Goal: Information Seeking & Learning: Understand process/instructions

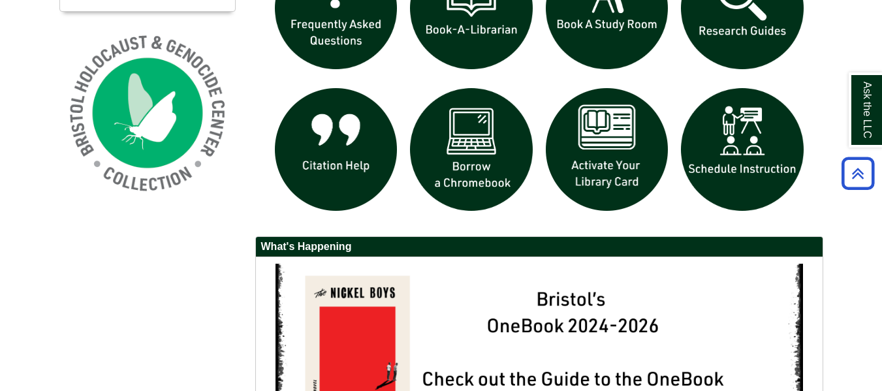
scroll to position [1239, 0]
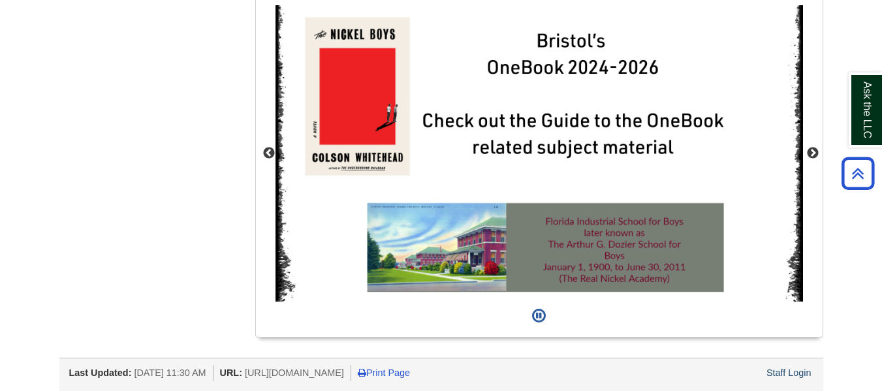
click at [806, 367] on div "Staff Login" at bounding box center [789, 373] width 49 height 16
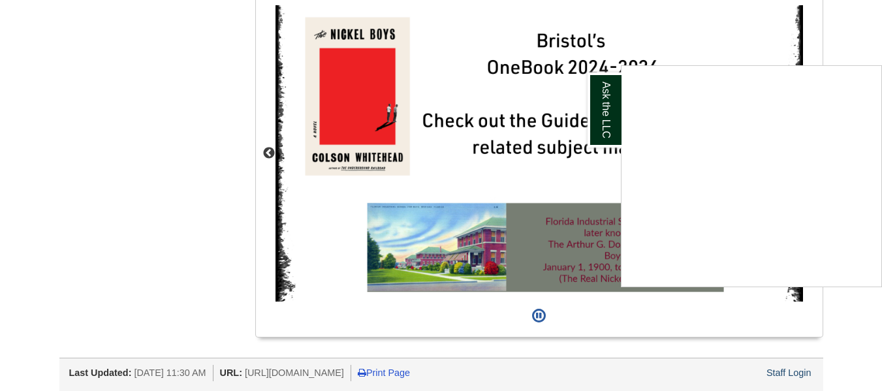
click at [810, 378] on div "Ask the LLC" at bounding box center [441, 195] width 882 height 391
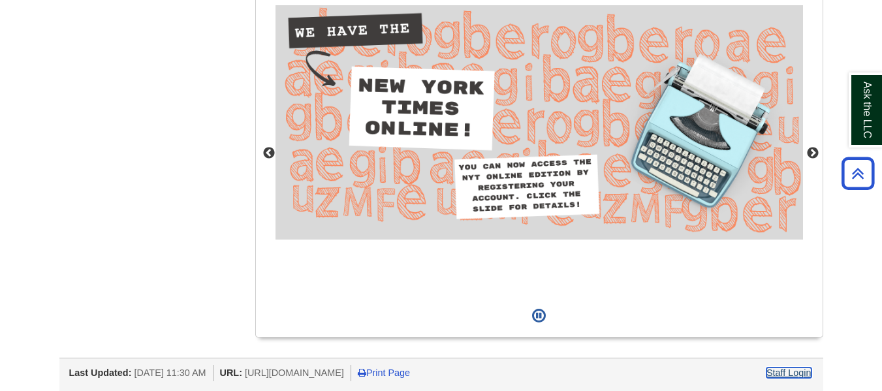
click at [797, 378] on link "Staff Login" at bounding box center [789, 373] width 45 height 10
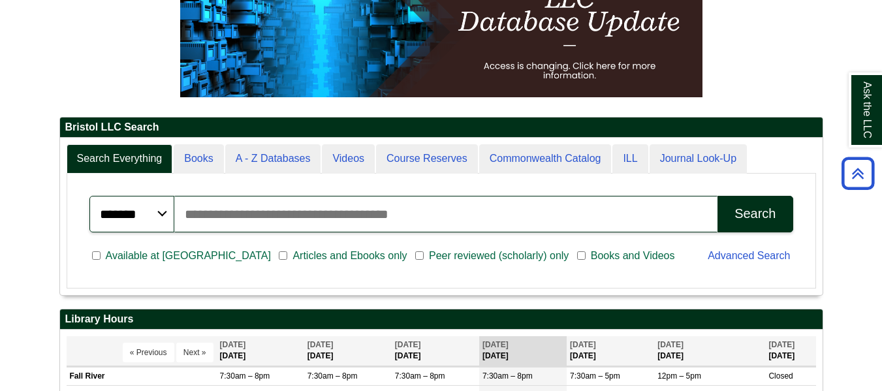
scroll to position [157, 763]
click at [284, 199] on input "Search articles, books, journals & more" at bounding box center [446, 214] width 544 height 37
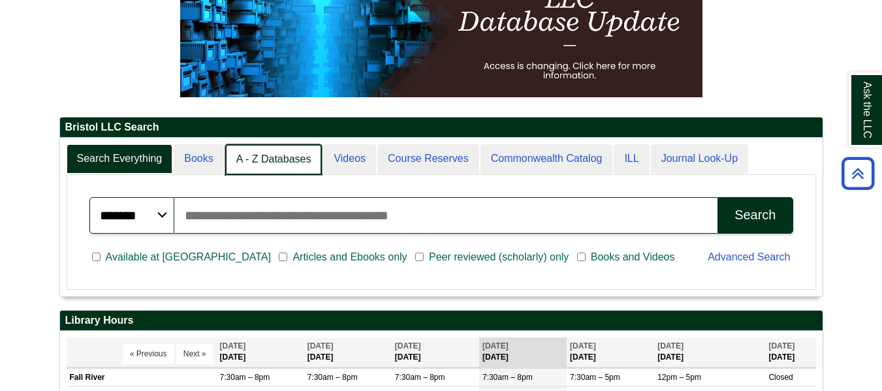
scroll to position [7, 7]
click at [277, 170] on link "A - Z Databases" at bounding box center [273, 159] width 97 height 31
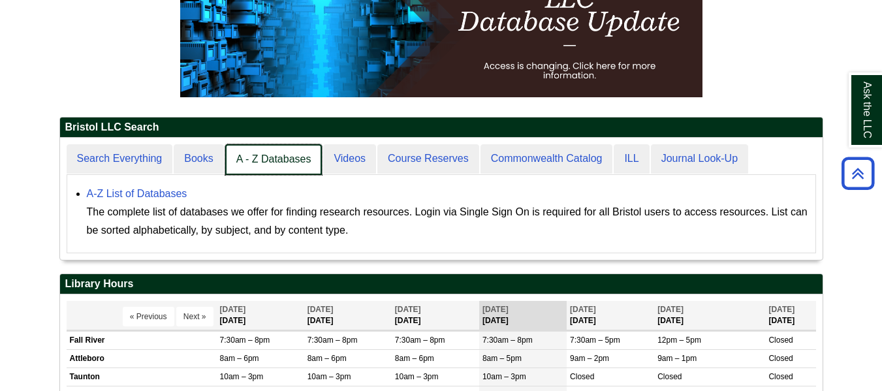
scroll to position [121, 763]
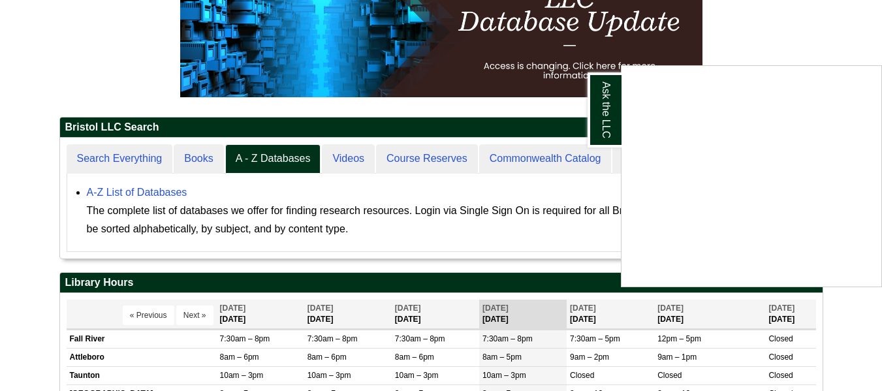
click at [165, 198] on div "Ask the LLC" at bounding box center [441, 195] width 882 height 391
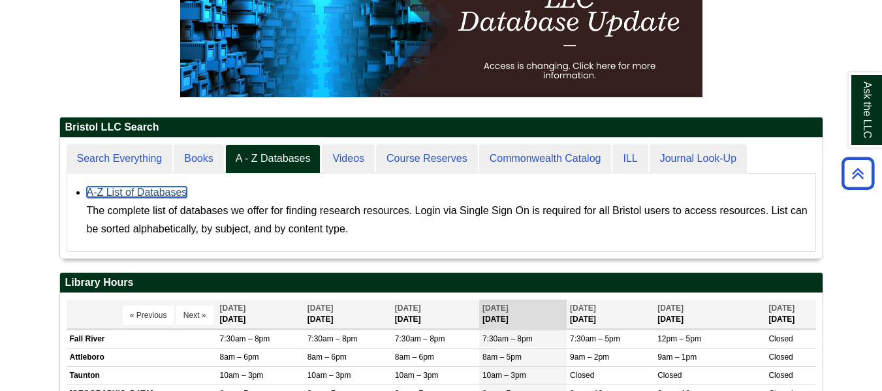
click at [163, 196] on link "A-Z List of Databases" at bounding box center [137, 192] width 101 height 11
click at [175, 195] on link "A-Z List of Databases" at bounding box center [137, 192] width 101 height 11
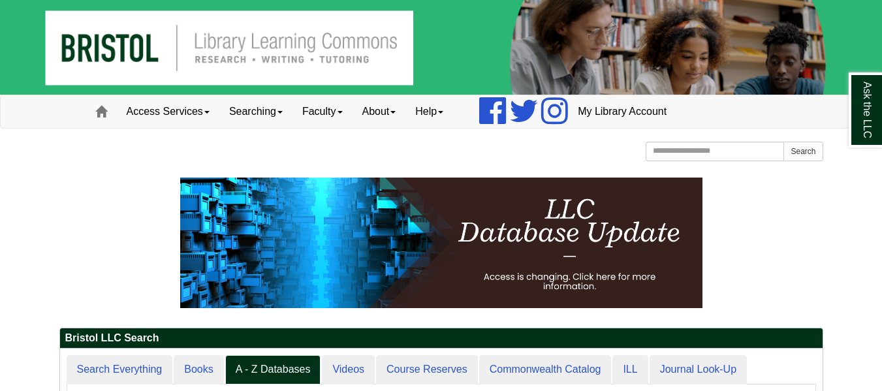
scroll to position [1, 0]
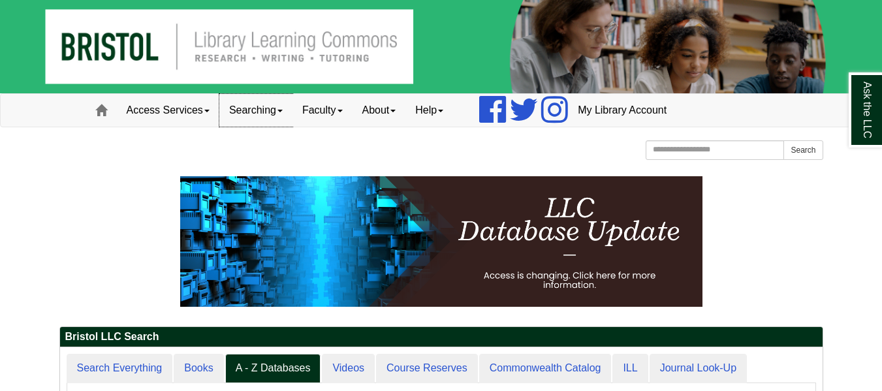
click at [292, 123] on link "Searching" at bounding box center [255, 110] width 73 height 33
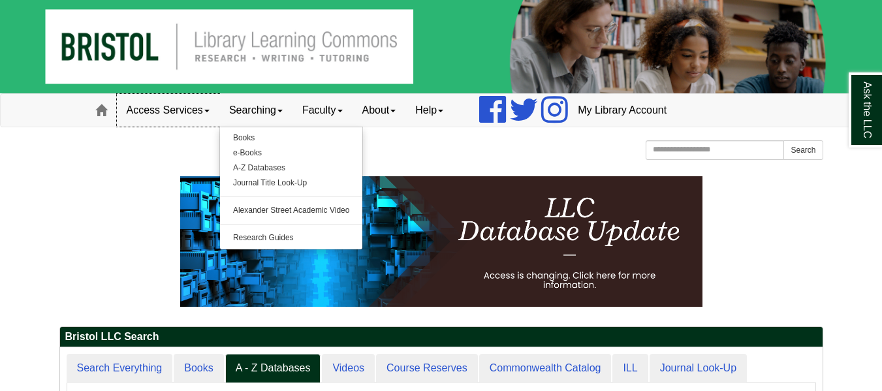
click at [217, 114] on link "Access Services" at bounding box center [168, 110] width 103 height 33
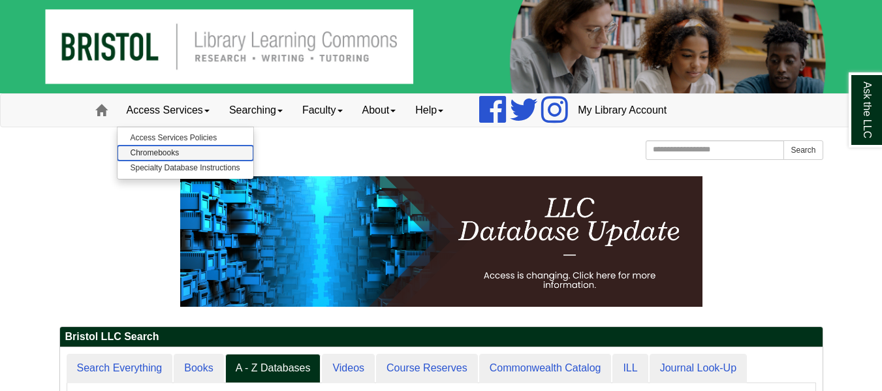
click at [180, 150] on link "Chromebooks" at bounding box center [186, 153] width 136 height 15
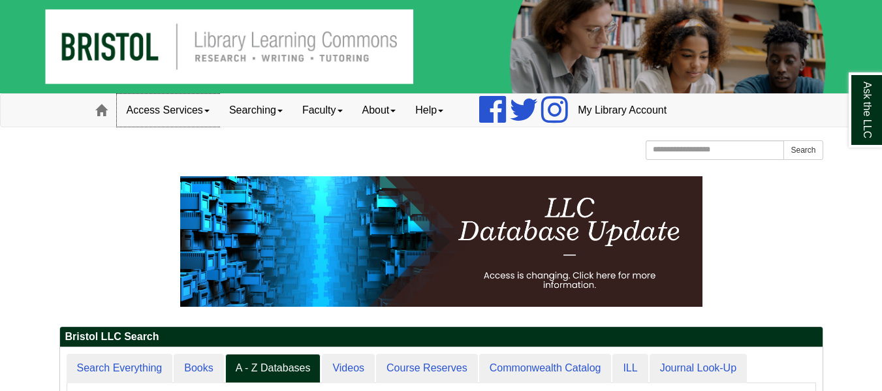
click at [214, 108] on link "Access Services" at bounding box center [168, 110] width 103 height 33
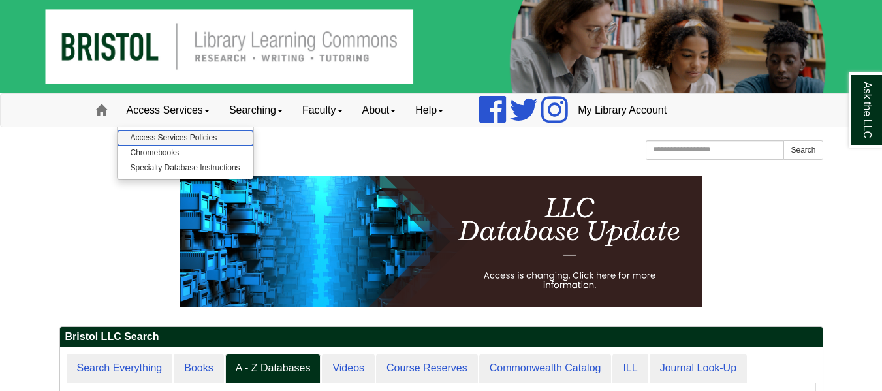
click at [204, 139] on link "Access Services Policies" at bounding box center [186, 138] width 136 height 15
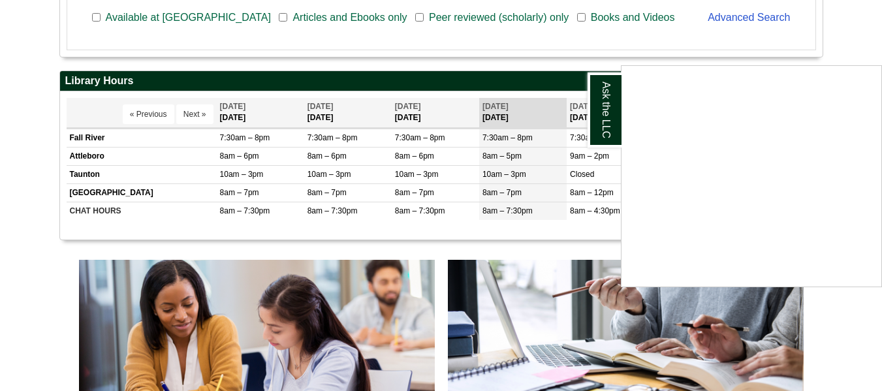
scroll to position [428, 0]
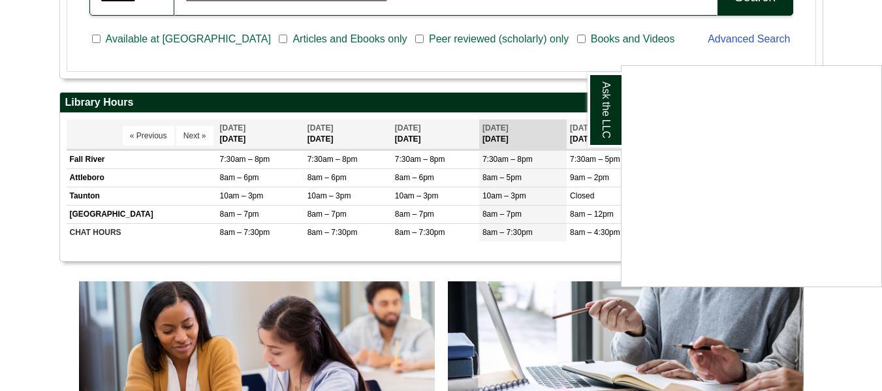
click at [863, 42] on div "Ask the LLC" at bounding box center [441, 195] width 882 height 391
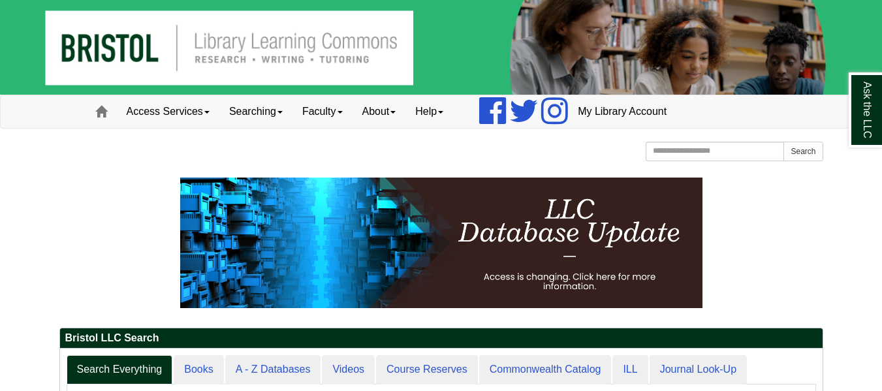
scroll to position [157, 763]
click at [206, 112] on link "Access Services" at bounding box center [168, 111] width 103 height 33
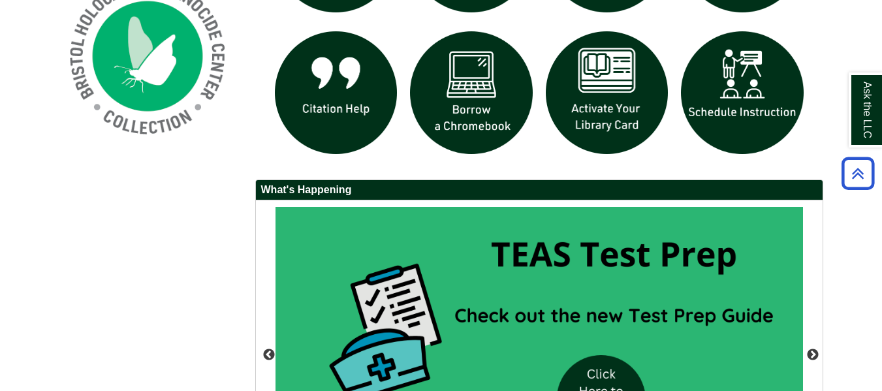
scroll to position [1239, 0]
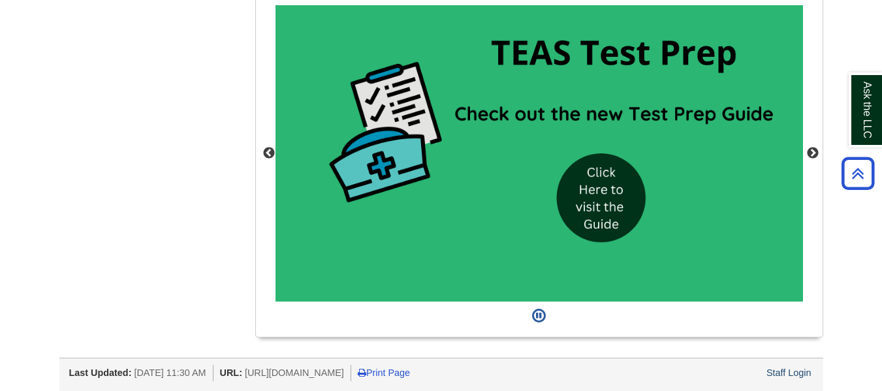
click at [804, 384] on div at bounding box center [441, 384] width 764 height 7
click at [799, 379] on div "Staff Login" at bounding box center [789, 373] width 49 height 16
click at [798, 375] on link "Staff Login" at bounding box center [789, 373] width 45 height 10
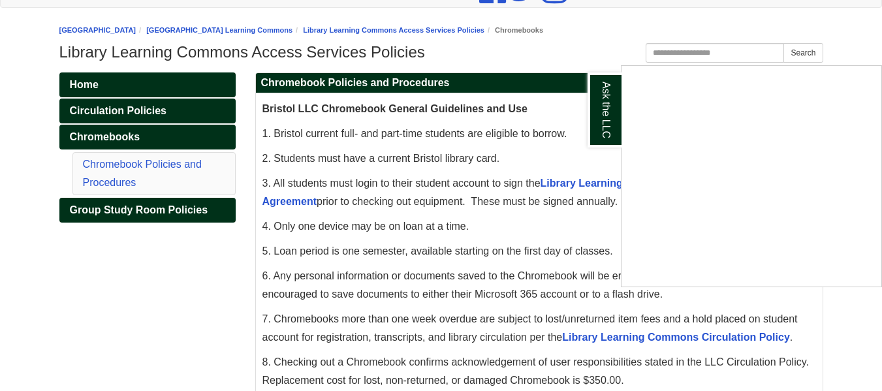
scroll to position [122, 0]
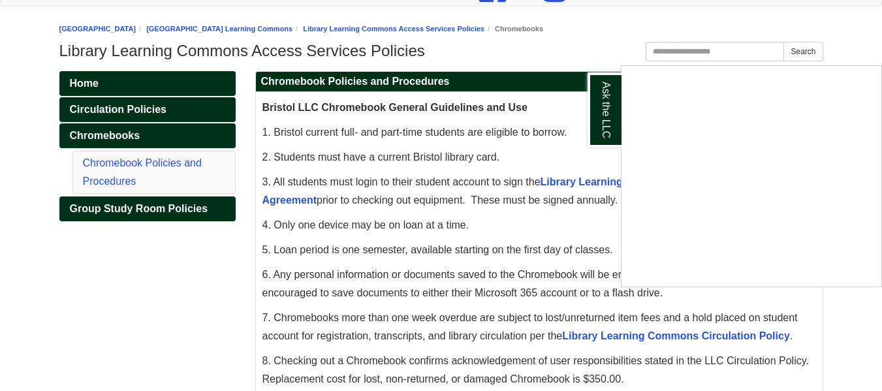
click at [168, 220] on div "Ask the LLC" at bounding box center [441, 195] width 882 height 391
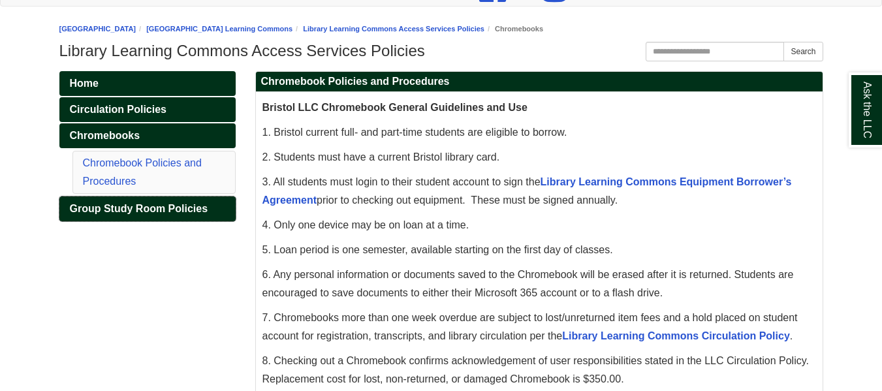
click at [163, 209] on span "Group Study Room Policies" at bounding box center [139, 208] width 138 height 11
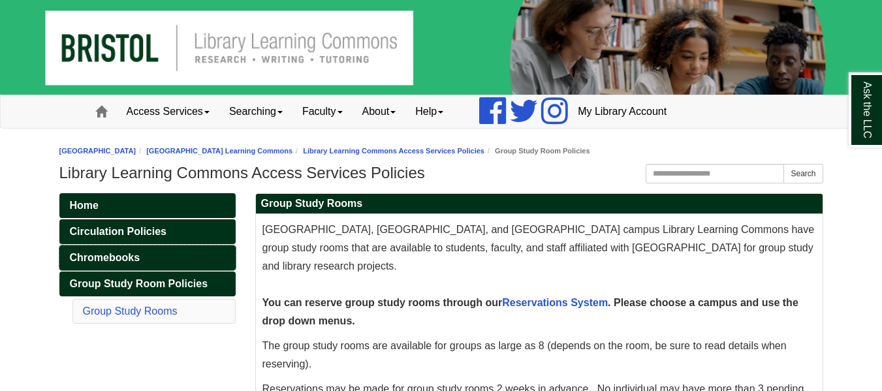
click at [136, 261] on span "Chromebooks" at bounding box center [105, 257] width 71 height 11
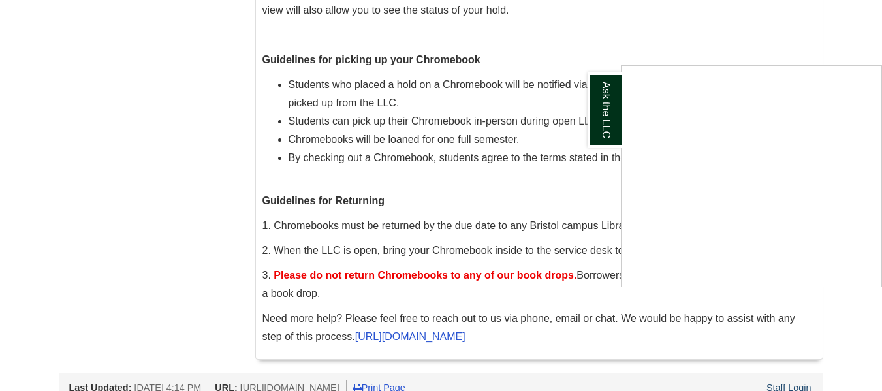
scroll to position [778, 0]
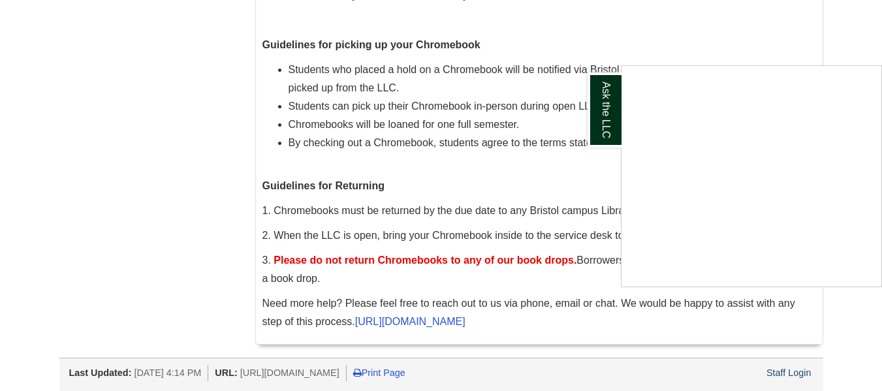
click at [453, 163] on div "Ask the LLC" at bounding box center [441, 195] width 882 height 391
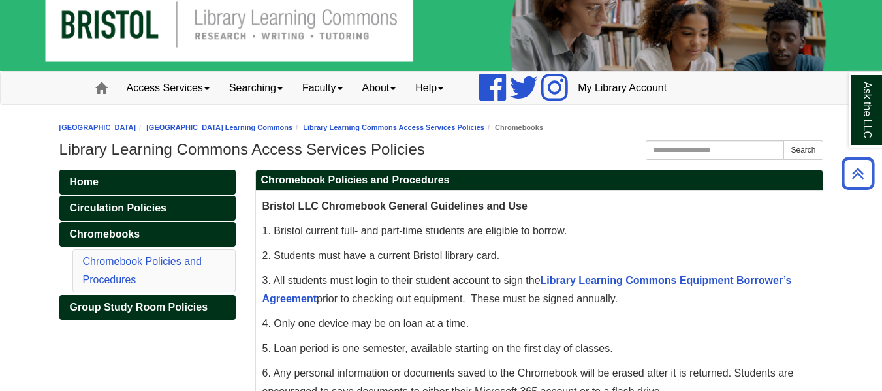
scroll to position [0, 0]
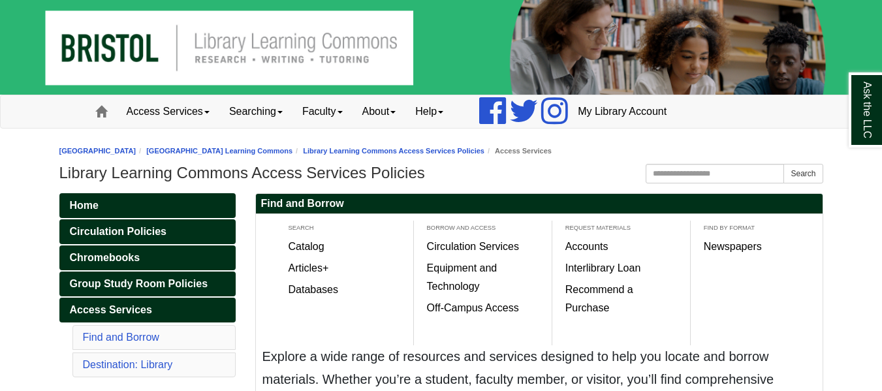
scroll to position [71, 0]
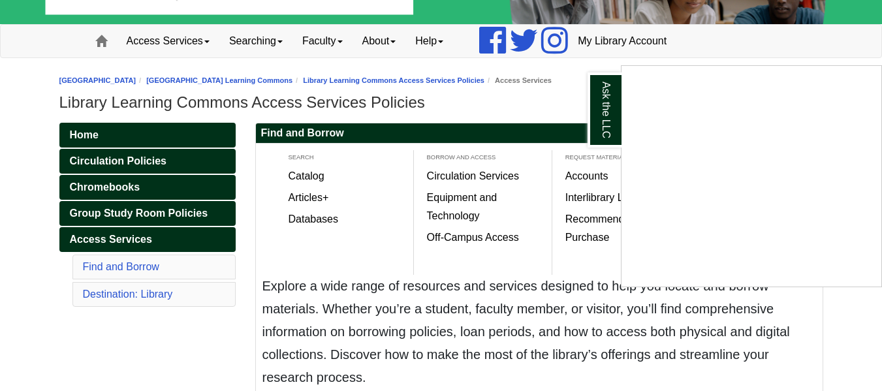
click at [533, 119] on div "Ask the LLC" at bounding box center [441, 195] width 882 height 391
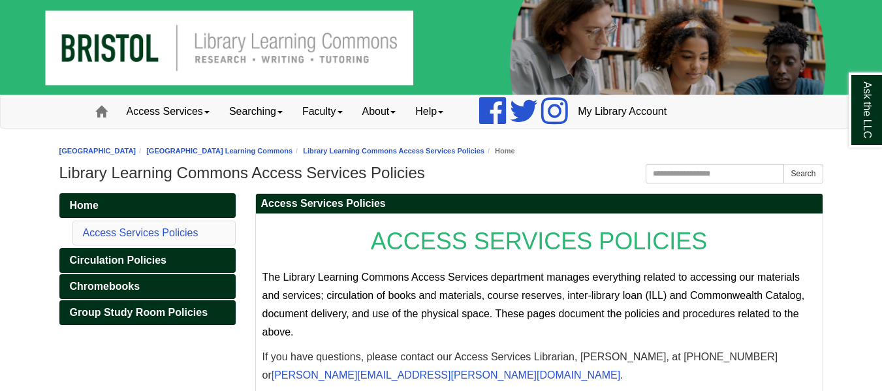
scroll to position [54, 0]
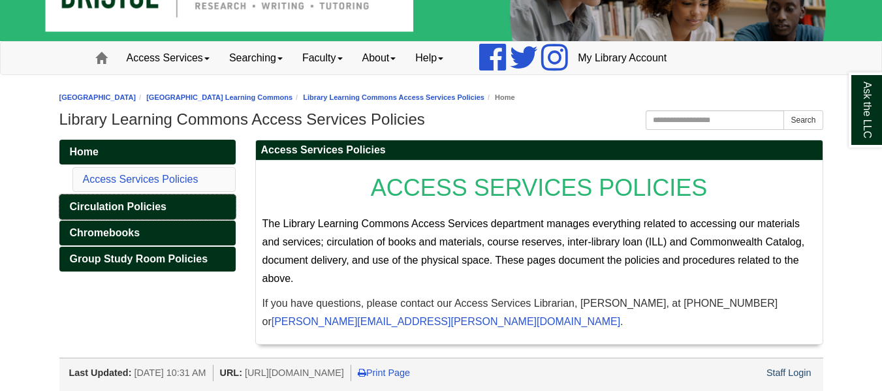
click at [157, 202] on span "Circulation Policies" at bounding box center [118, 206] width 97 height 11
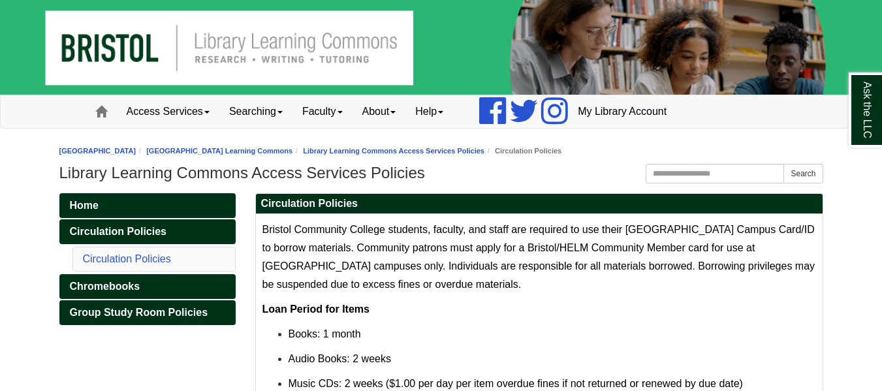
scroll to position [50, 0]
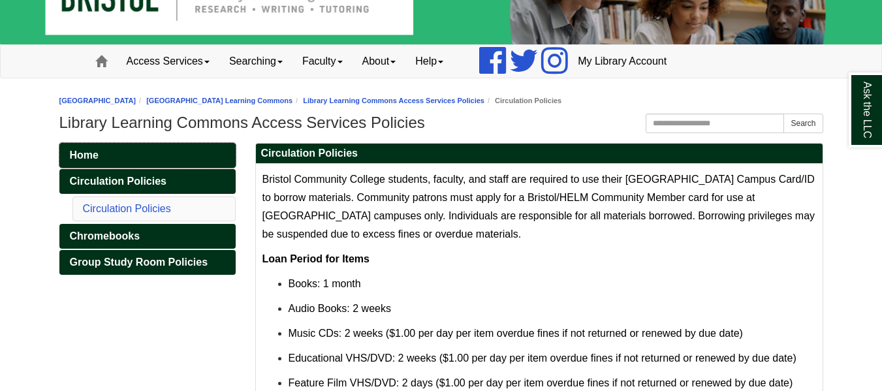
click at [135, 152] on link "Home" at bounding box center [147, 155] width 176 height 25
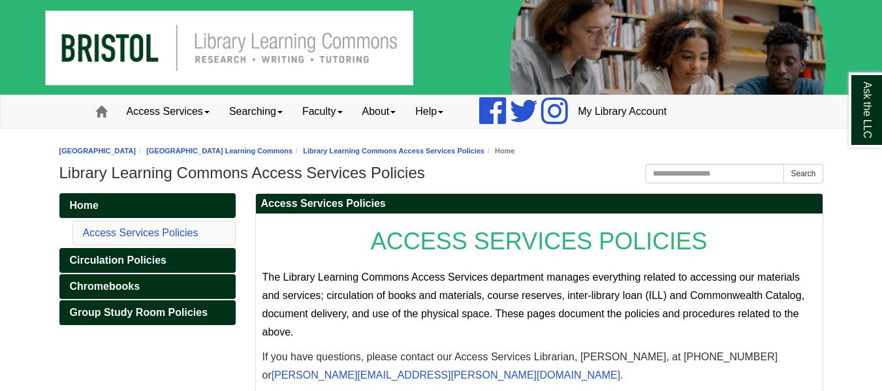
scroll to position [54, 0]
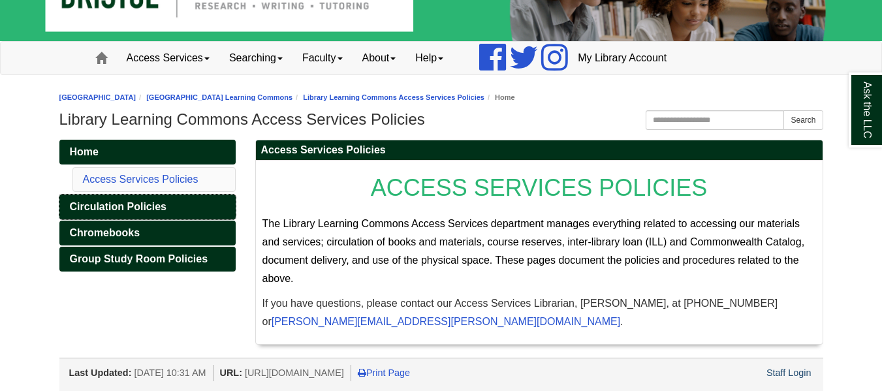
click at [138, 212] on link "Circulation Policies" at bounding box center [147, 207] width 176 height 25
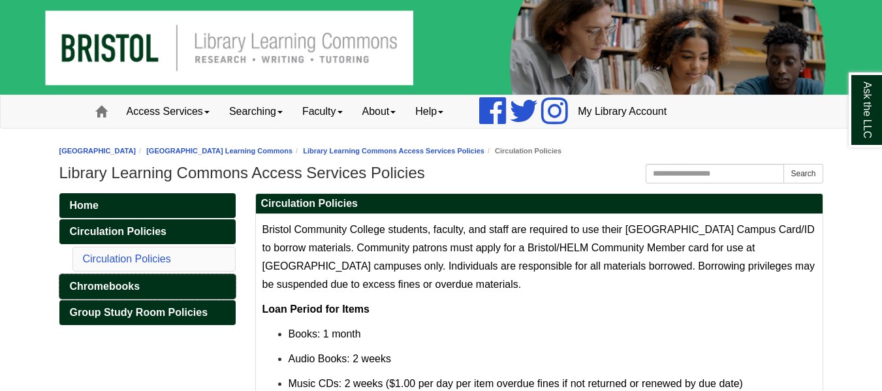
click at [125, 291] on span "Chromebooks" at bounding box center [105, 286] width 71 height 11
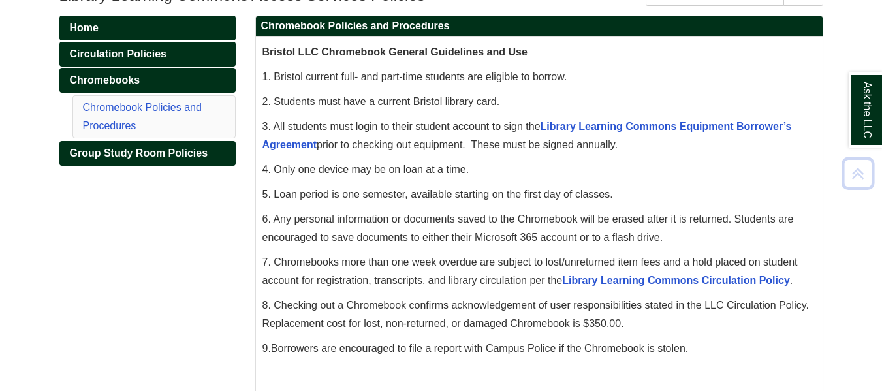
scroll to position [178, 0]
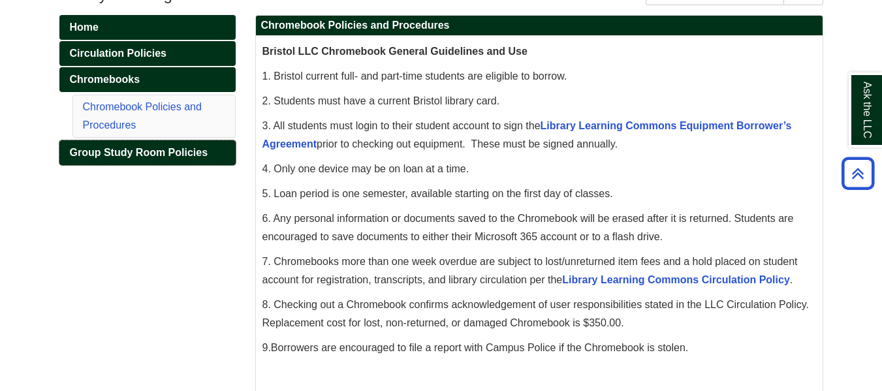
click at [173, 159] on link "Group Study Room Policies" at bounding box center [147, 152] width 176 height 25
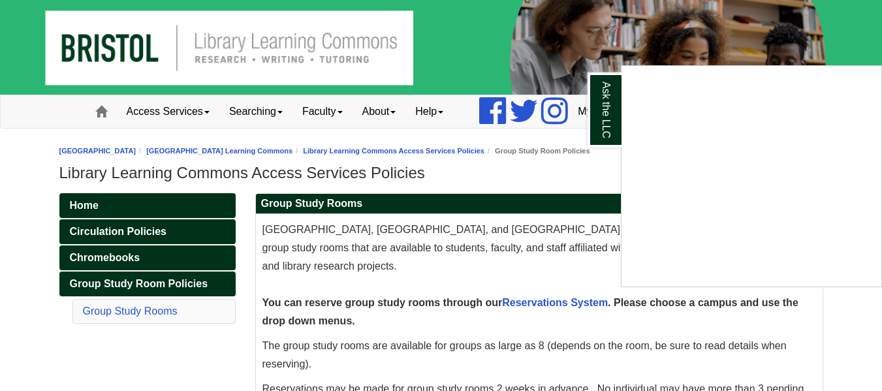
click at [577, 174] on div "Ask the LLC" at bounding box center [441, 195] width 882 height 391
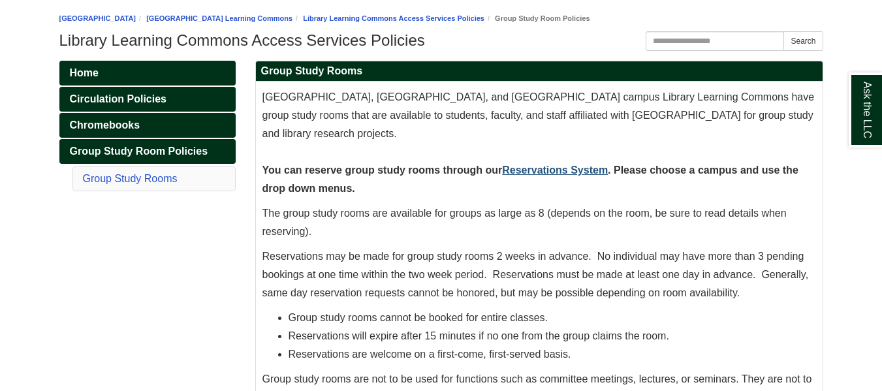
scroll to position [133, 0]
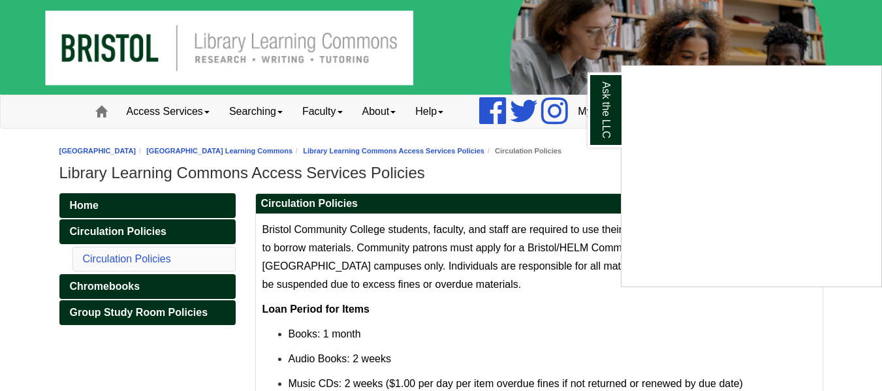
click at [178, 121] on div "Ask the LLC" at bounding box center [441, 195] width 882 height 391
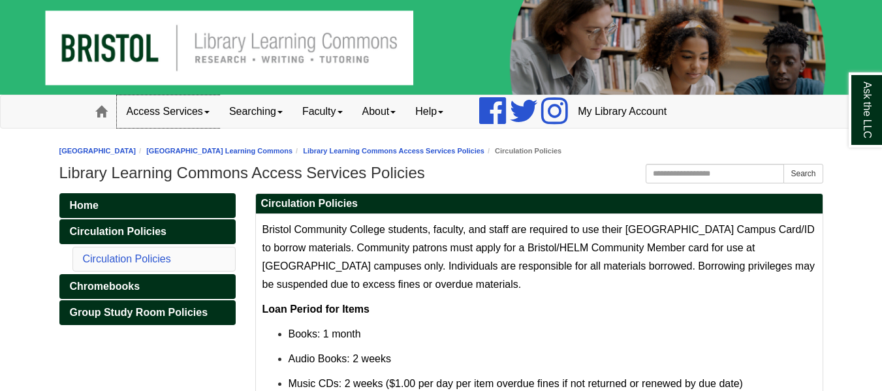
click at [168, 101] on link "Access Services" at bounding box center [168, 111] width 103 height 33
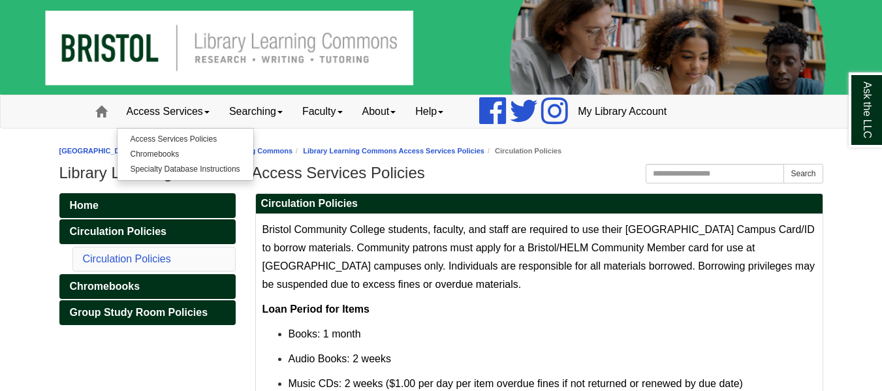
click at [100, 48] on img at bounding box center [441, 47] width 882 height 95
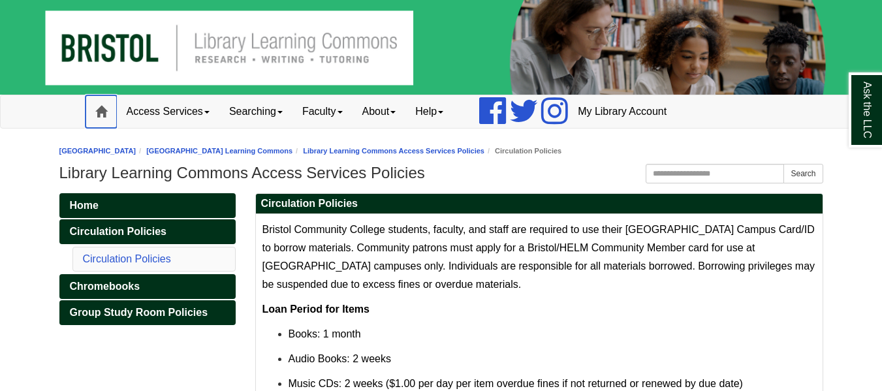
click at [100, 107] on span at bounding box center [101, 112] width 12 height 12
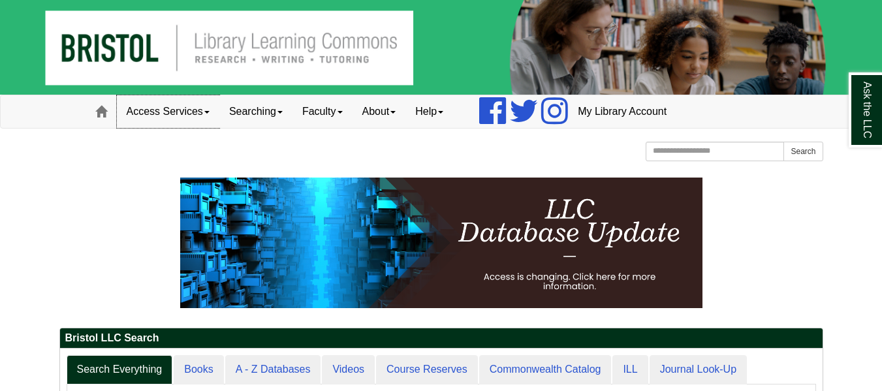
click at [216, 117] on link "Access Services" at bounding box center [168, 111] width 103 height 33
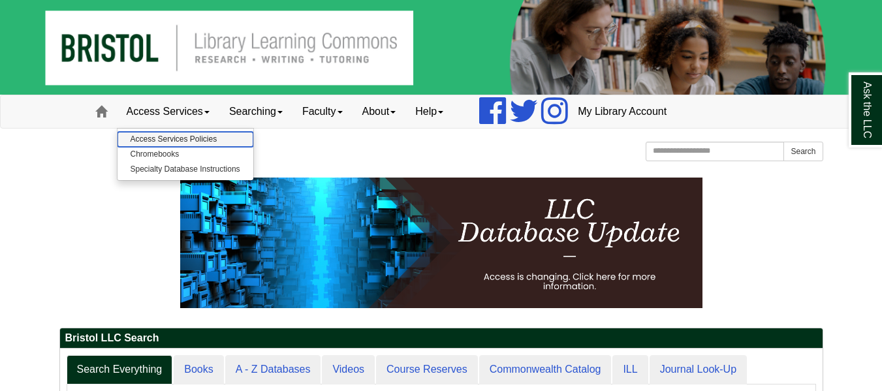
click at [197, 138] on link "Access Services Policies" at bounding box center [186, 139] width 136 height 15
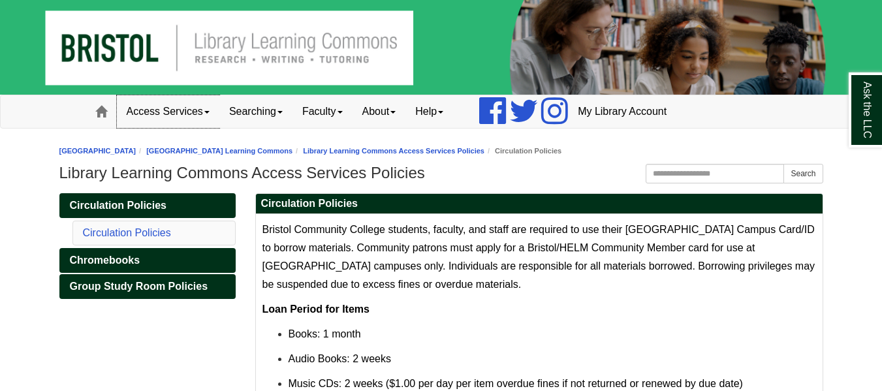
click at [214, 109] on link "Access Services" at bounding box center [168, 111] width 103 height 33
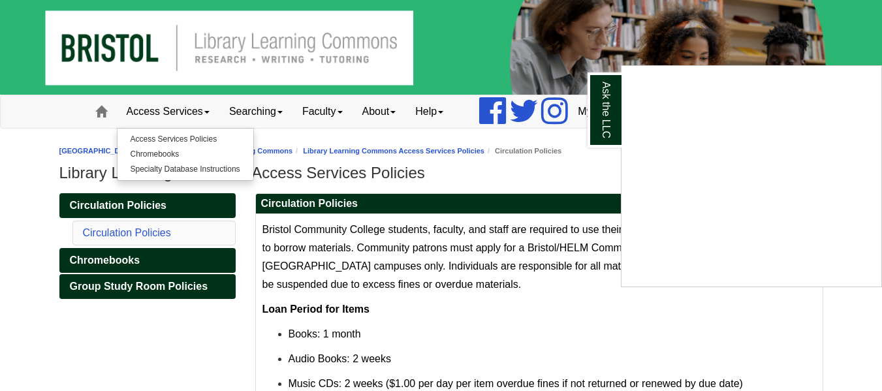
click at [51, 224] on div "Ask the LLC" at bounding box center [441, 195] width 882 height 391
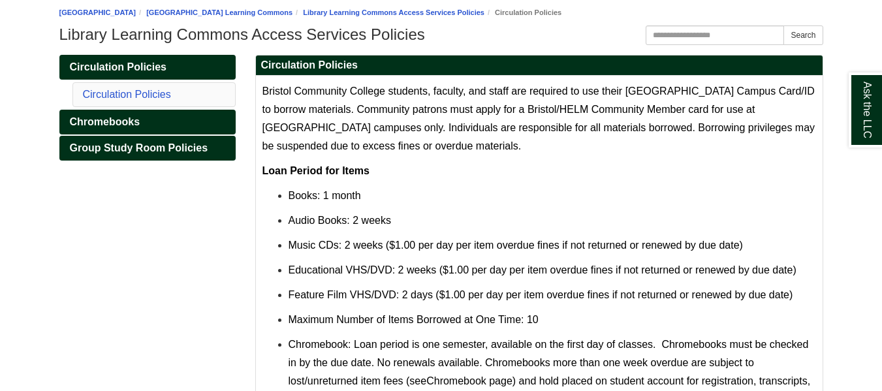
scroll to position [148, 0]
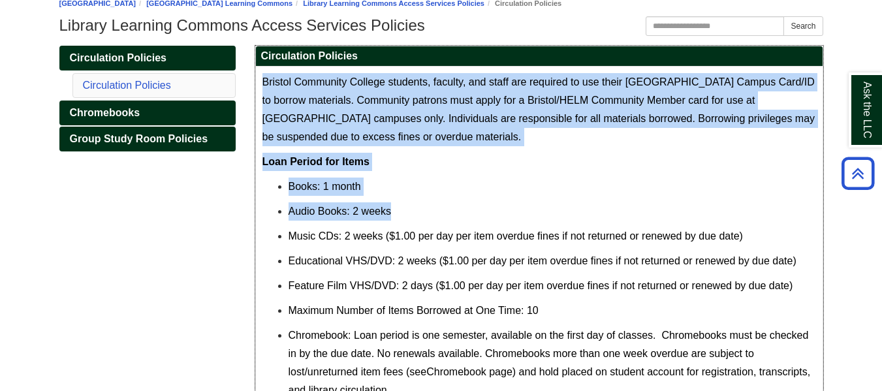
drag, startPoint x: 261, startPoint y: 79, endPoint x: 513, endPoint y: 227, distance: 292.4
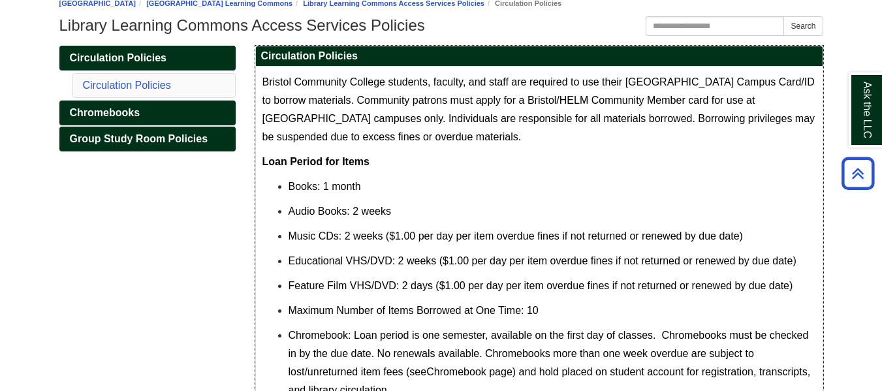
click at [524, 227] on p "Music CDs: 2 weeks ($1.00 per day per item overdue fines if not returned or ren…" at bounding box center [553, 236] width 528 height 18
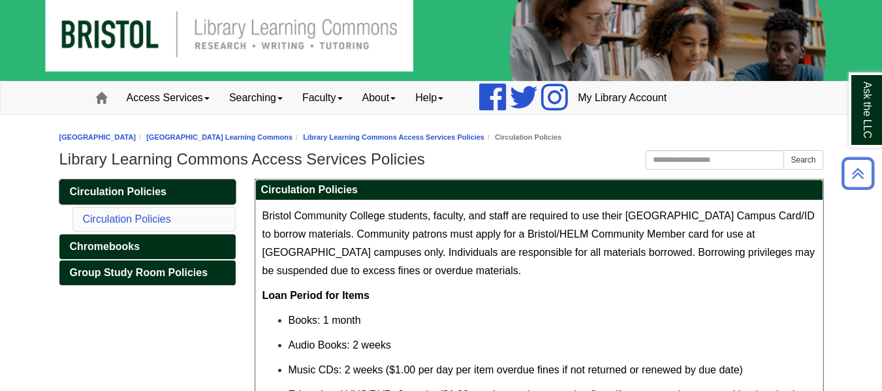
scroll to position [13, 0]
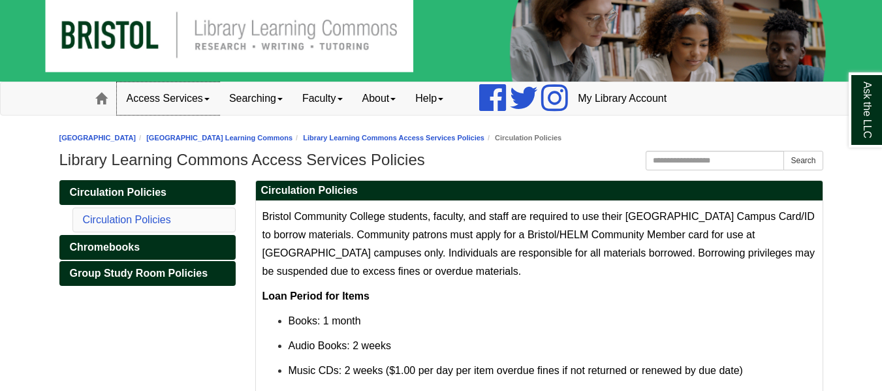
click at [219, 108] on link "Access Services" at bounding box center [168, 98] width 103 height 33
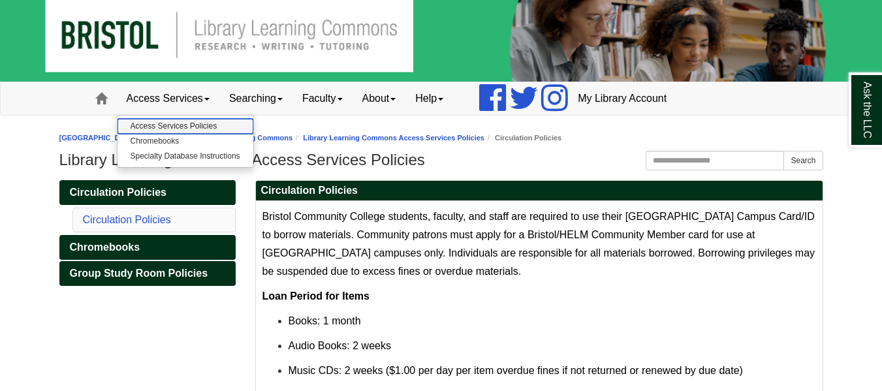
click at [206, 124] on link "Access Services Policies" at bounding box center [186, 126] width 136 height 15
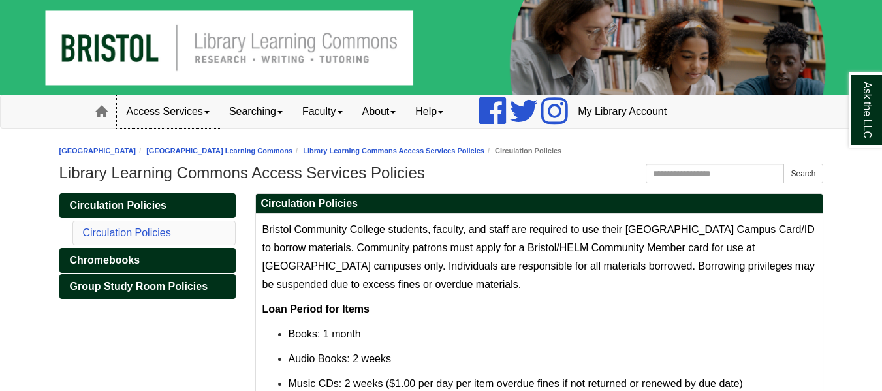
click at [214, 114] on link "Access Services" at bounding box center [168, 111] width 103 height 33
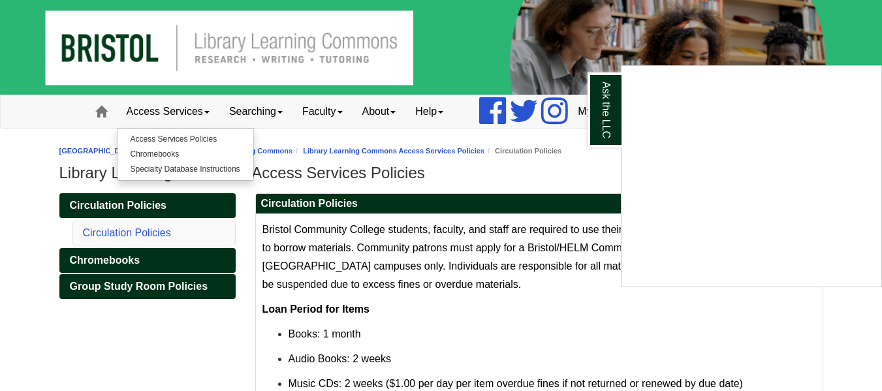
click at [195, 140] on div "Ask the LLC" at bounding box center [441, 195] width 882 height 391
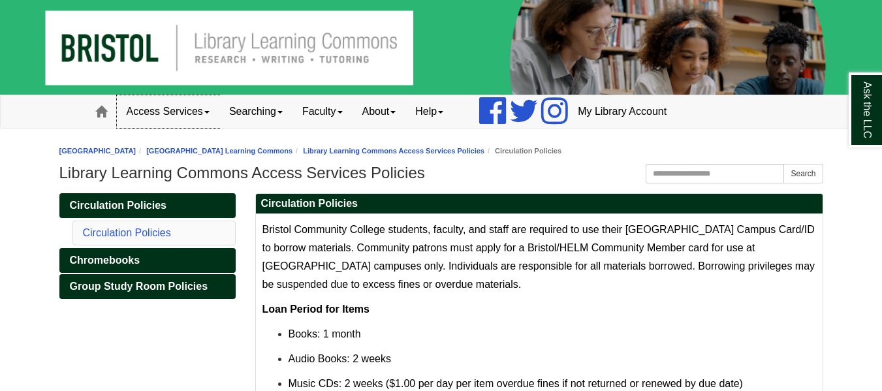
click at [186, 108] on link "Access Services" at bounding box center [168, 111] width 103 height 33
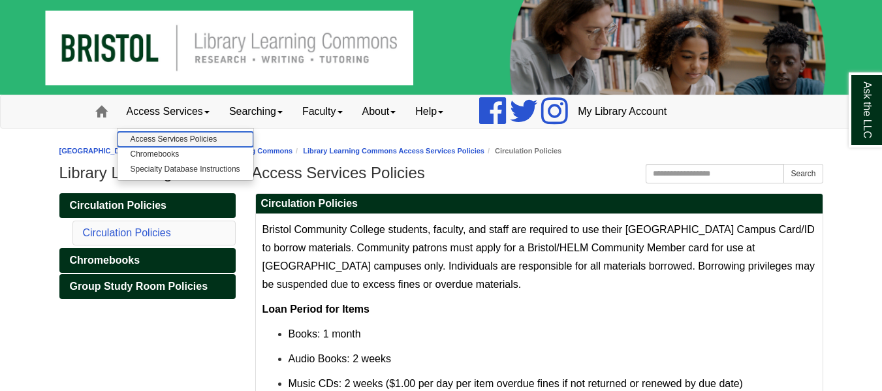
click at [193, 138] on link "Access Services Policies" at bounding box center [186, 139] width 136 height 15
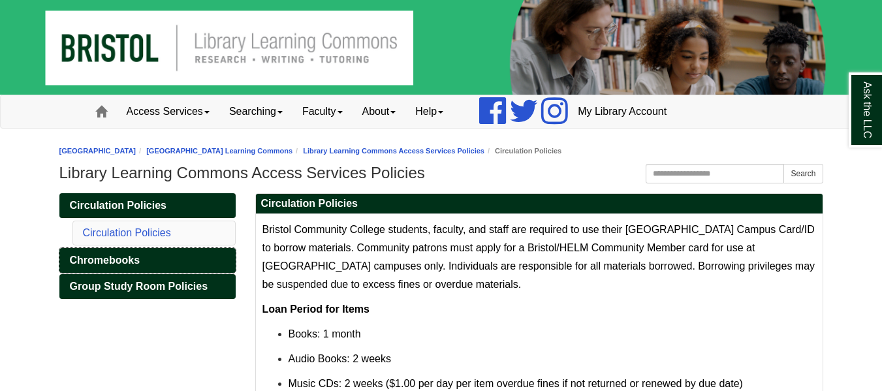
click at [131, 266] on link "Chromebooks" at bounding box center [147, 260] width 176 height 25
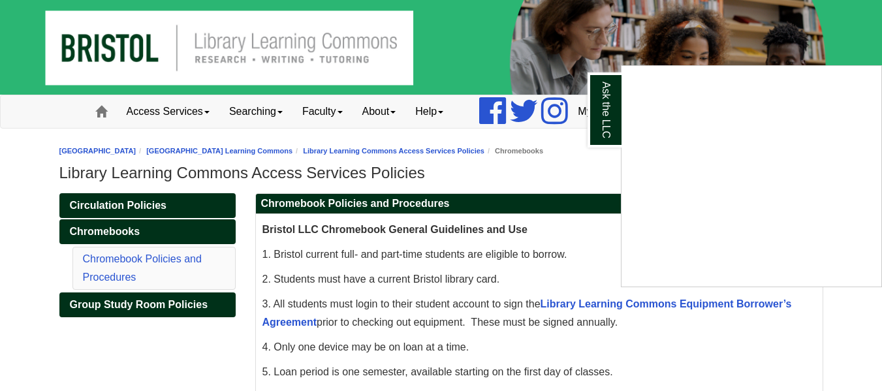
click at [174, 306] on div "Ask the LLC" at bounding box center [441, 195] width 882 height 391
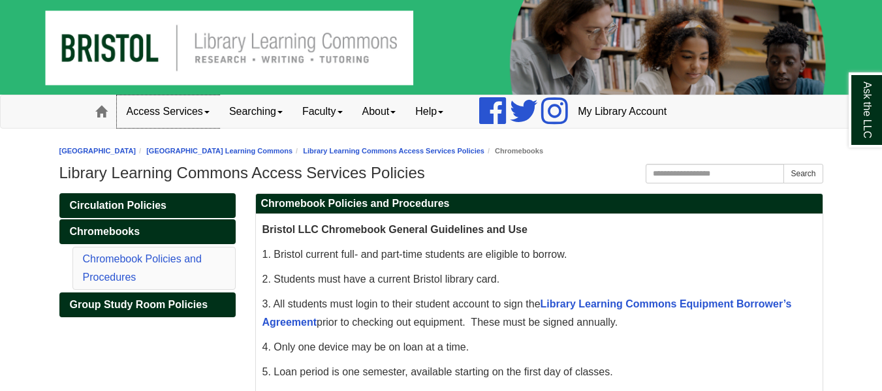
click at [183, 120] on link "Access Services" at bounding box center [168, 111] width 103 height 33
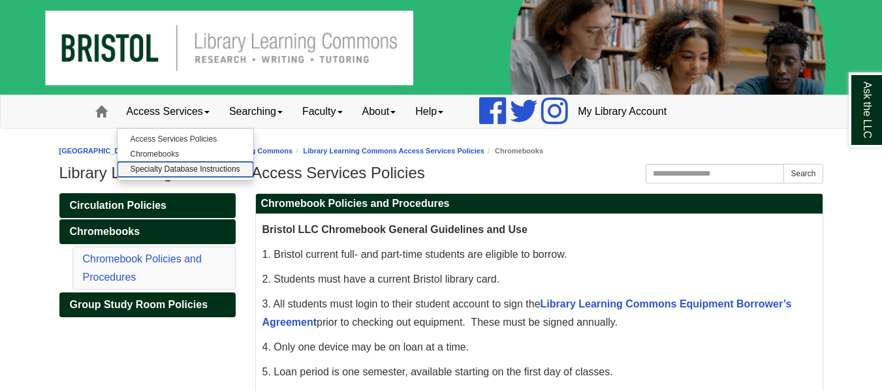
click at [195, 170] on link "Specialty Database Instructions" at bounding box center [186, 169] width 136 height 15
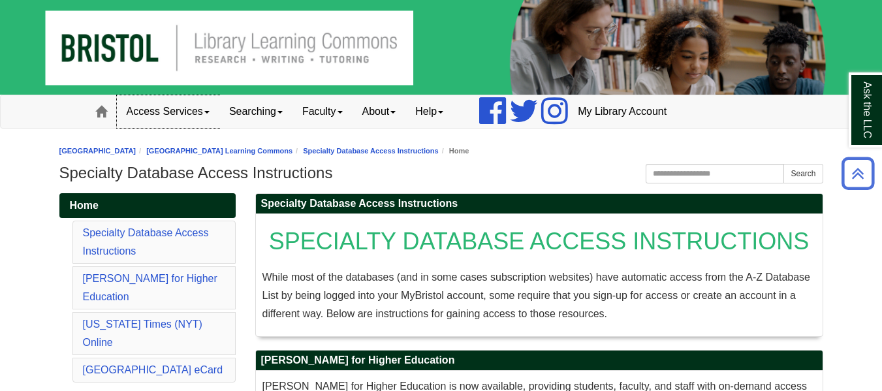
scroll to position [1, 0]
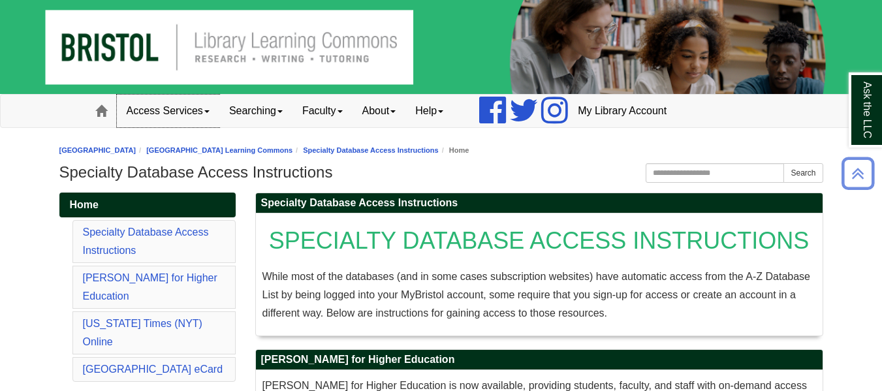
click at [211, 104] on link "Access Services" at bounding box center [168, 111] width 103 height 33
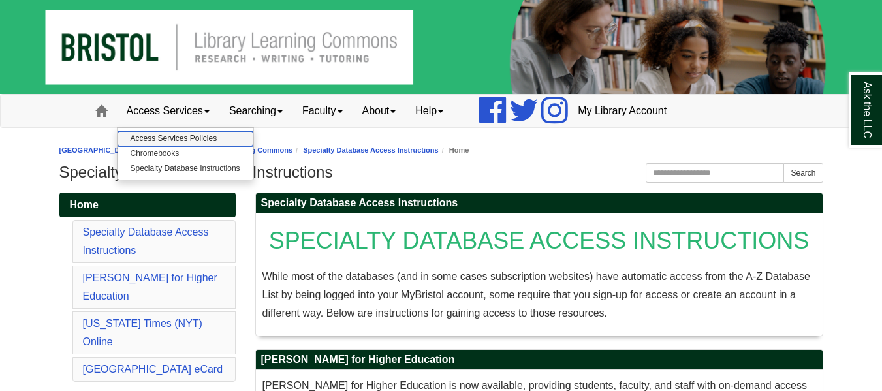
click at [175, 134] on link "Access Services Policies" at bounding box center [186, 138] width 136 height 15
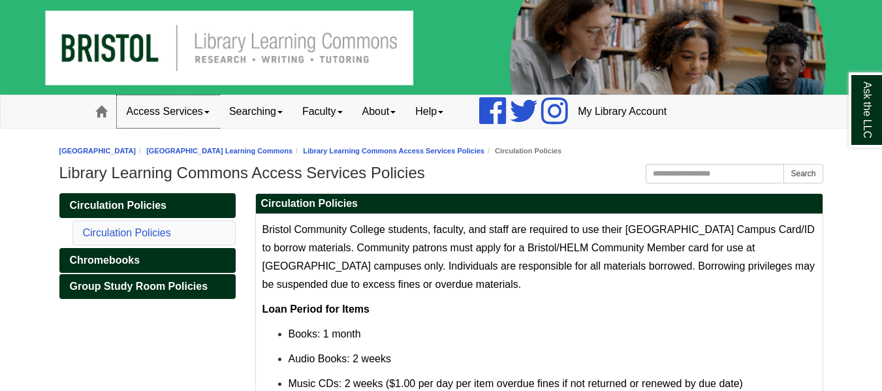
click at [171, 116] on link "Access Services" at bounding box center [168, 111] width 103 height 33
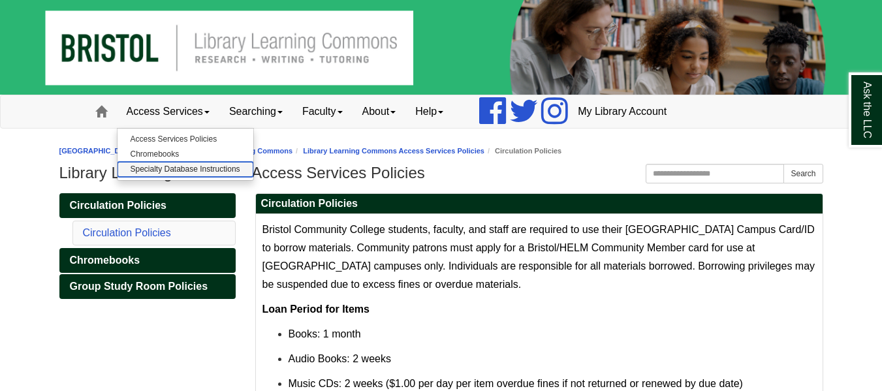
click at [169, 168] on link "Specialty Database Instructions" at bounding box center [186, 169] width 136 height 15
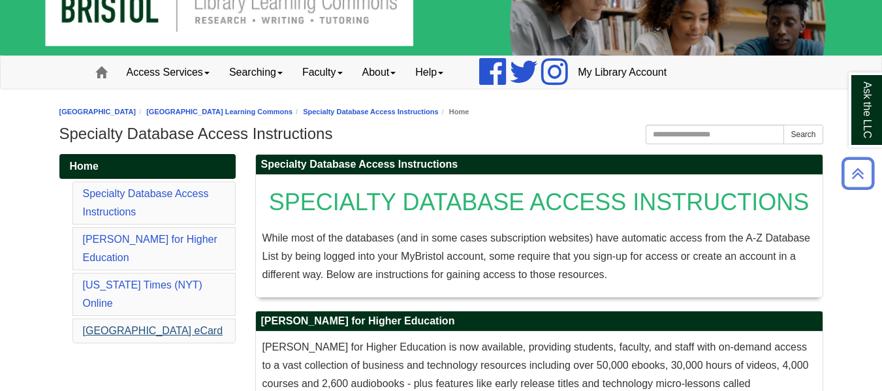
scroll to position [39, 0]
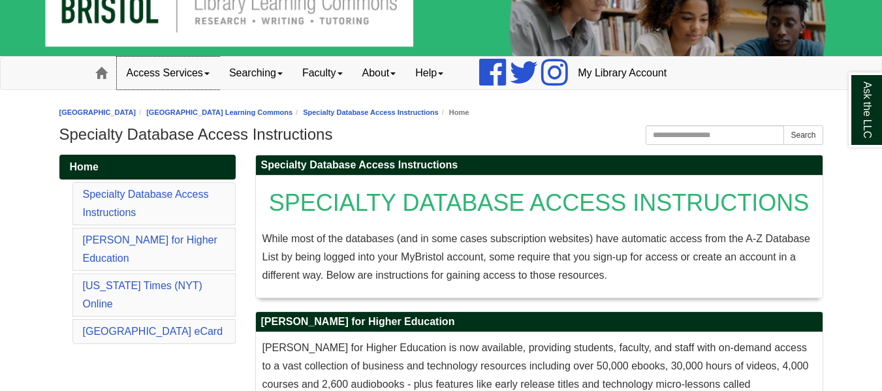
click at [180, 61] on link "Access Services" at bounding box center [168, 73] width 103 height 33
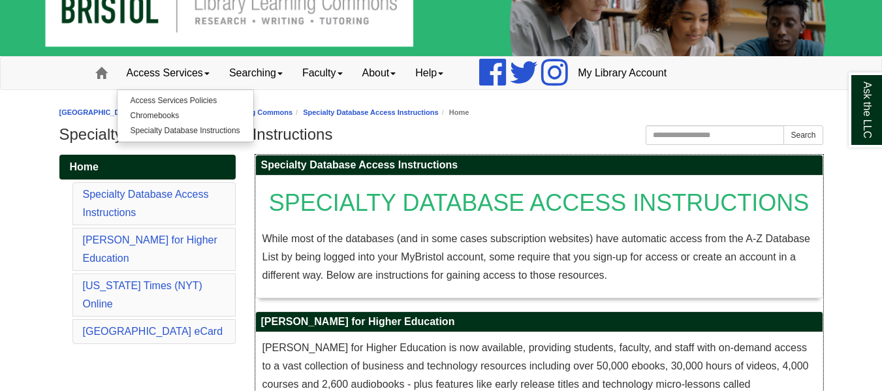
click at [384, 262] on p "While most of the databases (and in some cases subscription websites) have auto…" at bounding box center [539, 257] width 554 height 55
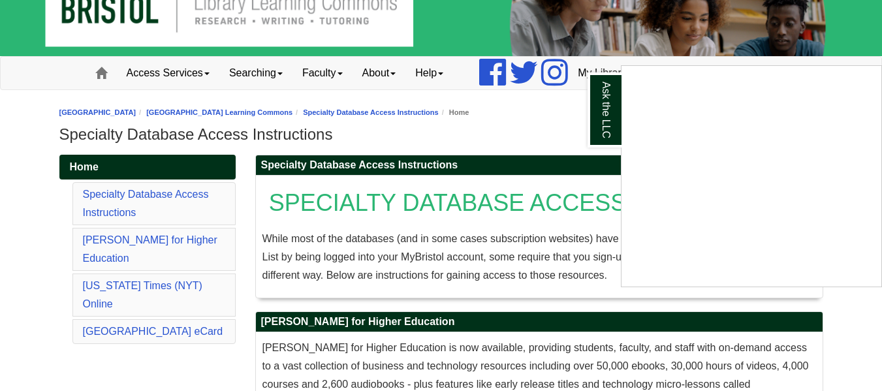
click at [198, 80] on div "Ask the LLC" at bounding box center [441, 195] width 882 height 391
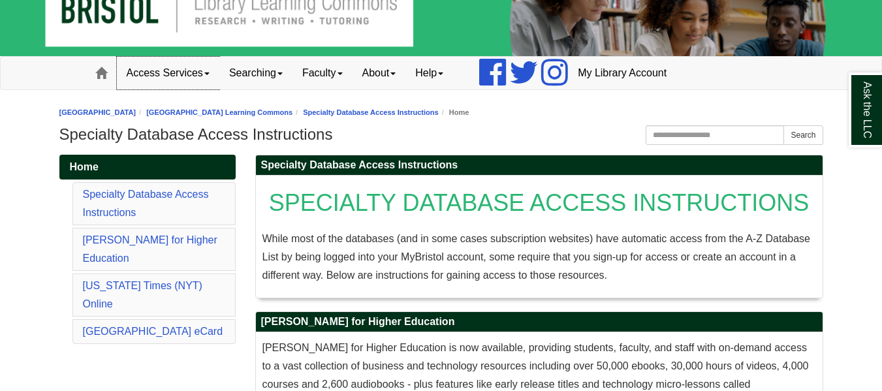
click at [207, 72] on span at bounding box center [206, 73] width 5 height 3
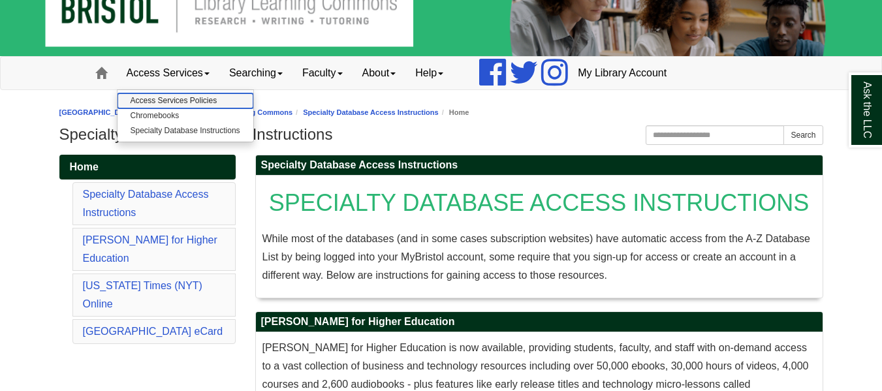
click at [195, 96] on link "Access Services Policies" at bounding box center [186, 100] width 136 height 15
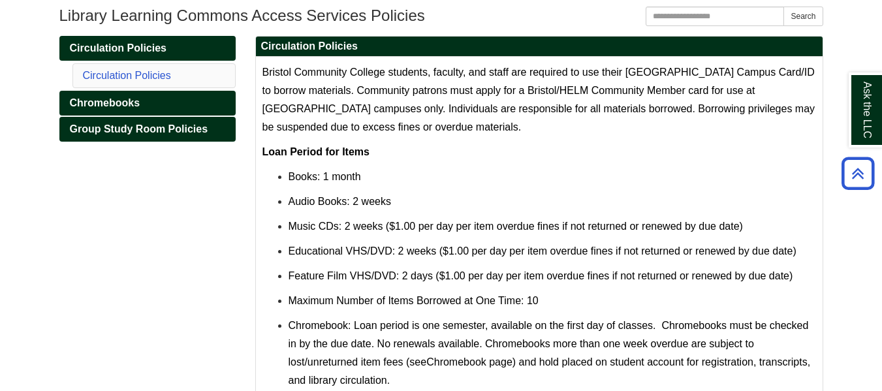
scroll to position [157, 0]
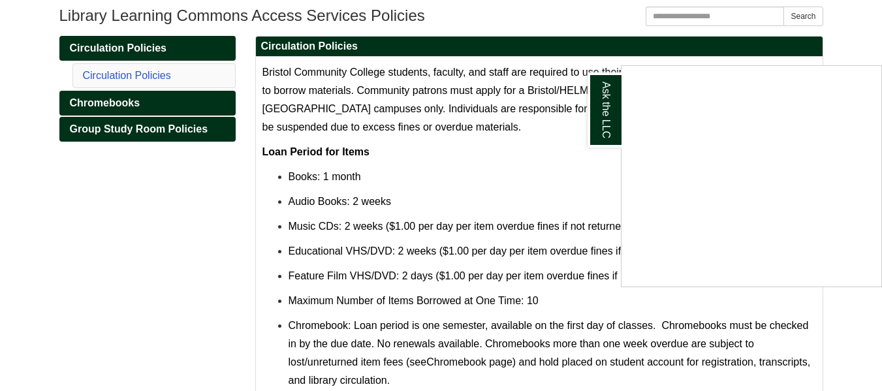
drag, startPoint x: 377, startPoint y: 74, endPoint x: 539, endPoint y: 99, distance: 164.4
click at [539, 99] on div "Ask the LLC" at bounding box center [441, 195] width 882 height 391
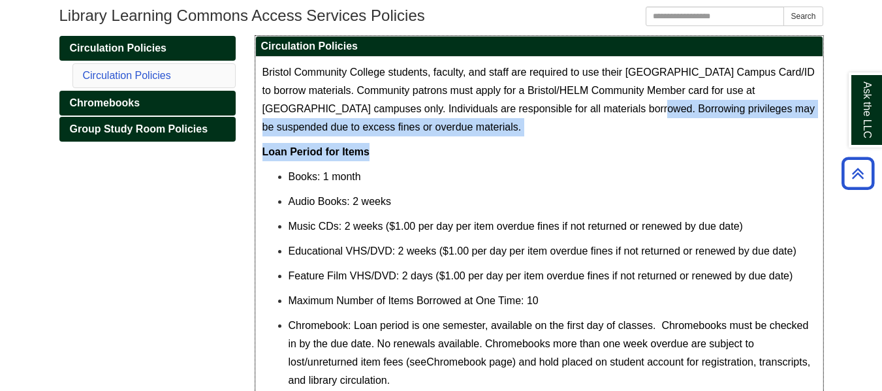
drag, startPoint x: 665, startPoint y: 151, endPoint x: 609, endPoint y: 100, distance: 76.2
click at [614, 104] on span "Bristol Community College students, faculty, and staff are required to use thei…" at bounding box center [538, 100] width 553 height 66
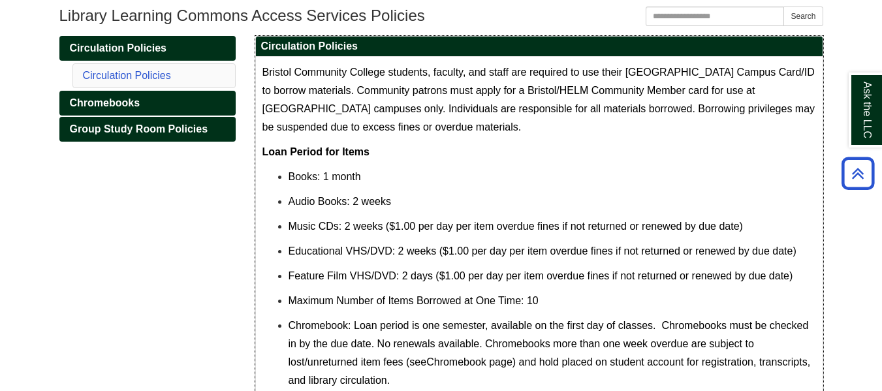
drag, startPoint x: 536, startPoint y: 71, endPoint x: 631, endPoint y: 131, distance: 111.8
click at [631, 131] on p "Bristol Community College students, faculty, and staff are required to use thei…" at bounding box center [539, 99] width 554 height 73
drag, startPoint x: 518, startPoint y: 99, endPoint x: 610, endPoint y: 136, distance: 99.3
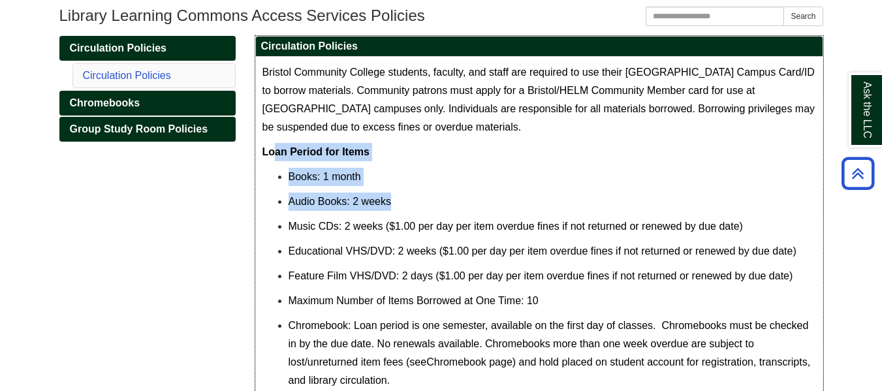
drag, startPoint x: 277, startPoint y: 151, endPoint x: 471, endPoint y: 216, distance: 203.8
click at [471, 216] on ul "Books: 1 month Audio Books: 2 weeks Music CDs: 2 weeks ($1.00 per day per item …" at bounding box center [539, 328] width 554 height 320
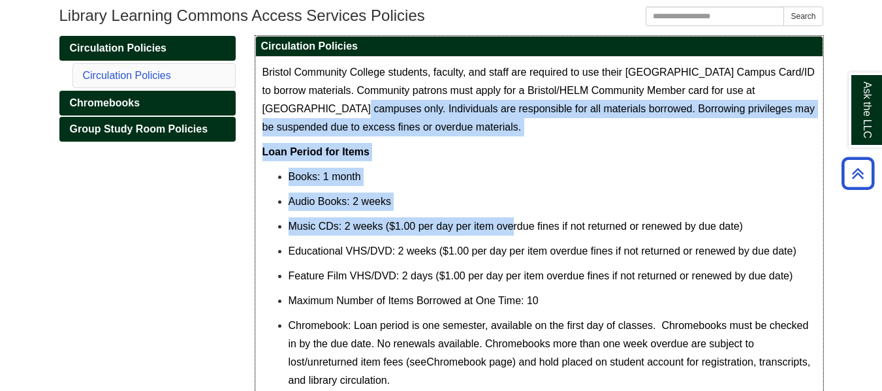
drag, startPoint x: 300, startPoint y: 102, endPoint x: 517, endPoint y: 236, distance: 255.7
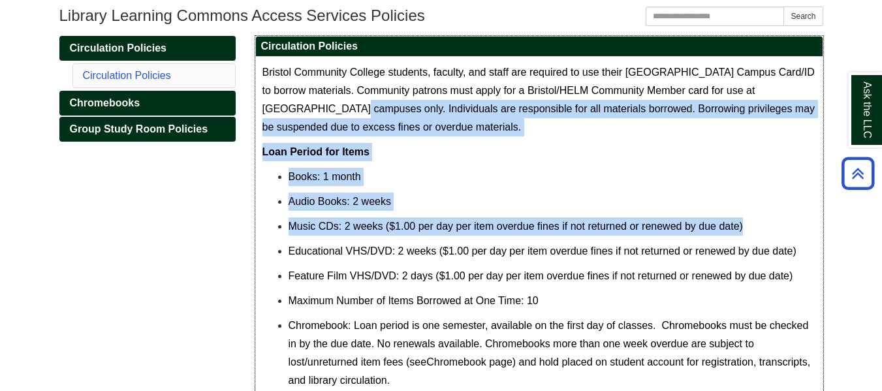
drag, startPoint x: 517, startPoint y: 236, endPoint x: 510, endPoint y: 219, distance: 18.4
click at [510, 219] on p "Music CDs: 2 weeks ($1.00 per day per item overdue fines if not returned or ren…" at bounding box center [553, 226] width 528 height 18
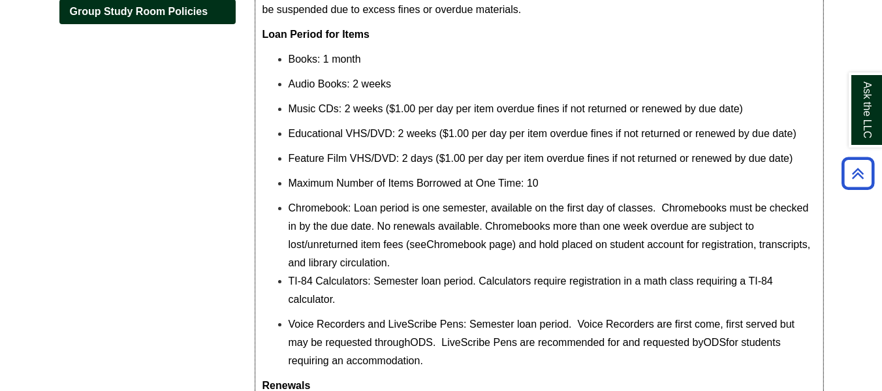
scroll to position [276, 0]
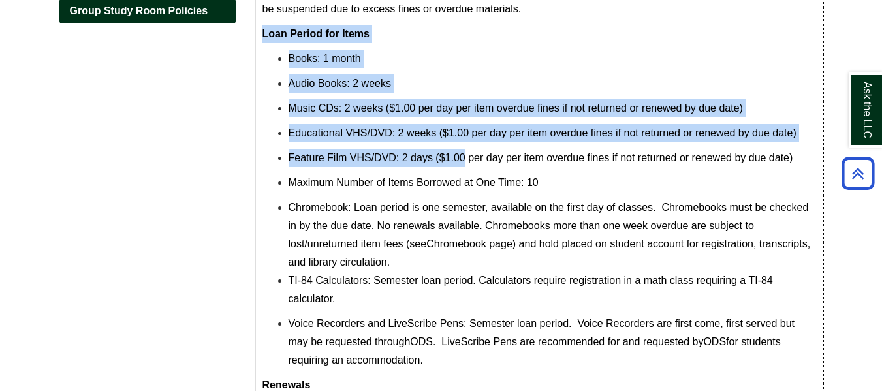
drag, startPoint x: 259, startPoint y: 32, endPoint x: 466, endPoint y: 165, distance: 246.1
click at [466, 165] on div "Bristol Community College students, faculty, and staff are required to use thei…" at bounding box center [539, 330] width 567 height 782
click at [447, 86] on p "Audio Books: 2 weeks" at bounding box center [553, 83] width 528 height 18
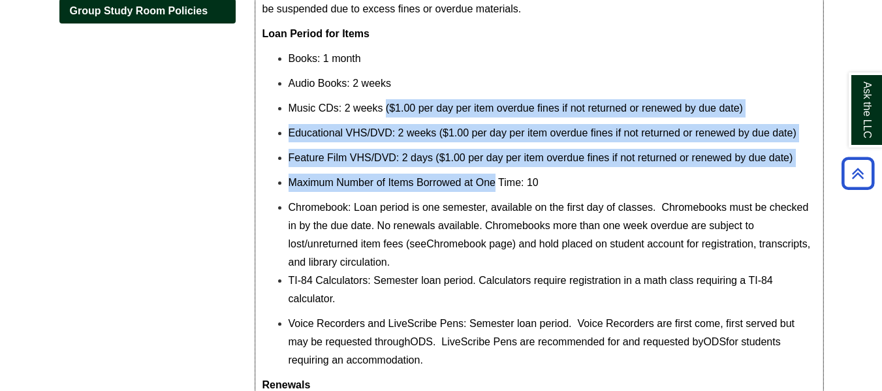
drag, startPoint x: 493, startPoint y: 174, endPoint x: 387, endPoint y: 103, distance: 128.4
click at [387, 103] on ul "Books: 1 month Audio Books: 2 weeks Music CDs: 2 weeks ($1.00 per day per item …" at bounding box center [539, 210] width 554 height 320
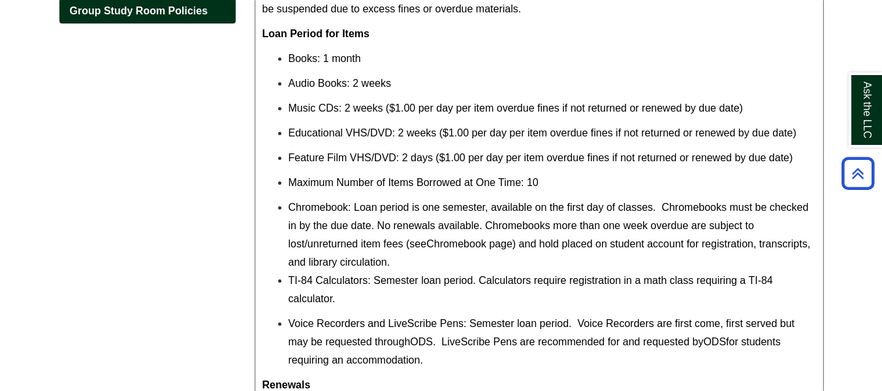
click at [383, 101] on p "Music CDs: 2 weeks ($1.00 per day per item overdue fines if not returned or ren…" at bounding box center [553, 108] width 528 height 18
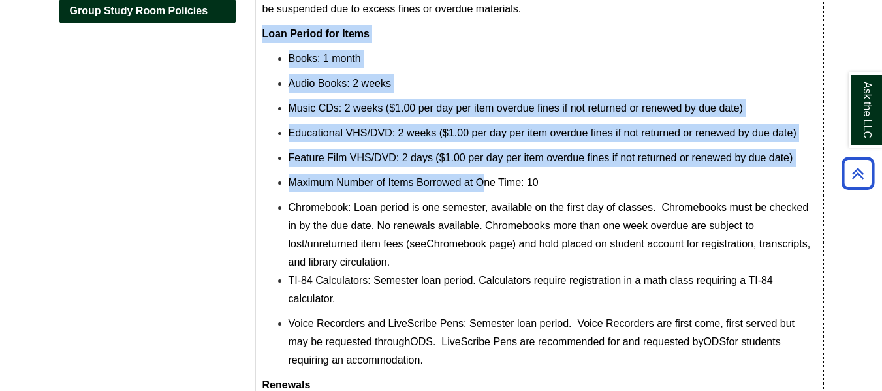
drag, startPoint x: 260, startPoint y: 34, endPoint x: 486, endPoint y: 177, distance: 267.9
click at [486, 177] on div "Bristol Community College students, faculty, and staff are required to use thei…" at bounding box center [539, 330] width 567 height 782
click at [486, 177] on span "Maximum Number of Items Borrowed at One Time: 10" at bounding box center [414, 182] width 250 height 11
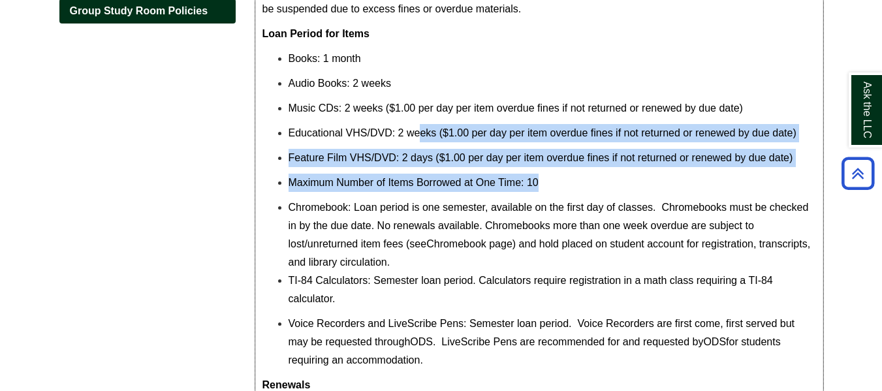
drag, startPoint x: 451, startPoint y: 147, endPoint x: 412, endPoint y: 119, distance: 48.2
click at [416, 123] on ul "Books: 1 month Audio Books: 2 weeks Music CDs: 2 weeks ($1.00 per day per item …" at bounding box center [539, 210] width 554 height 320
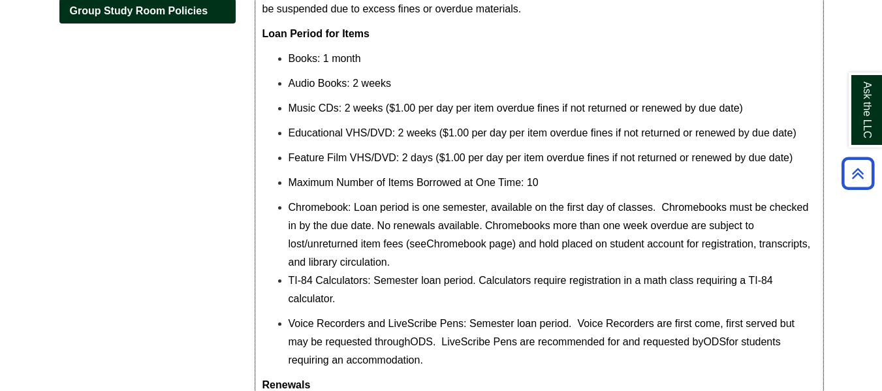
click at [404, 108] on span "Music CDs: 2 weeks ($1.00 per day per item overdue fines if not returned or ren…" at bounding box center [516, 108] width 454 height 11
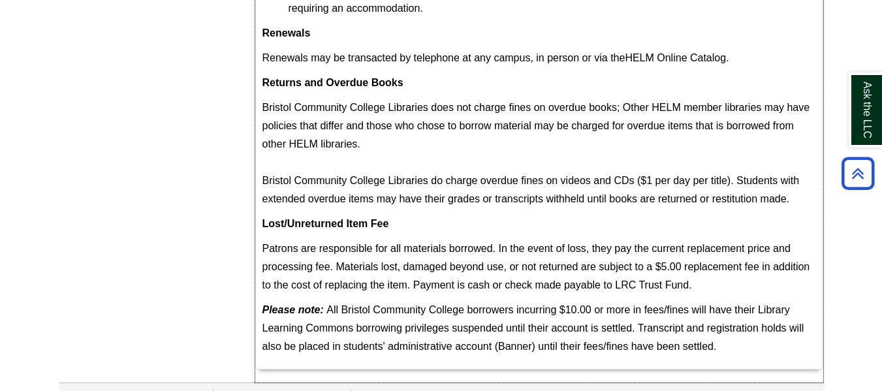
scroll to position [627, 0]
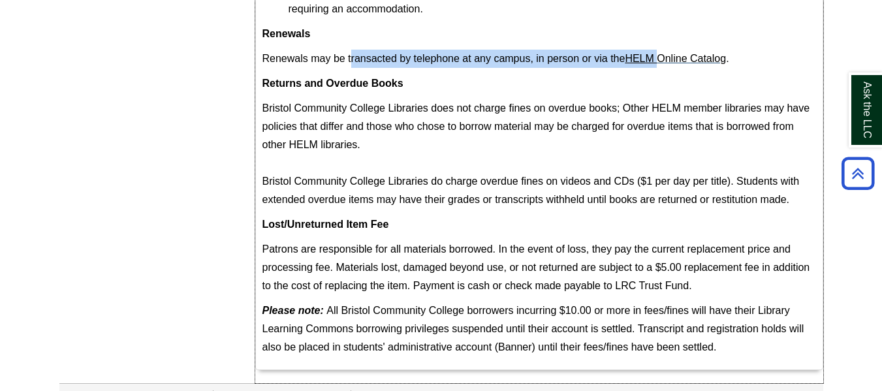
drag, startPoint x: 451, startPoint y: 42, endPoint x: 664, endPoint y: 56, distance: 213.3
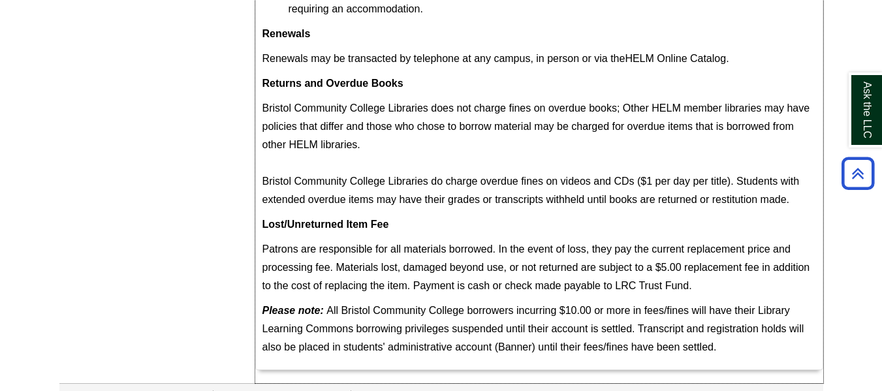
click at [552, 77] on p "Returns and Overdue Books" at bounding box center [539, 83] width 554 height 18
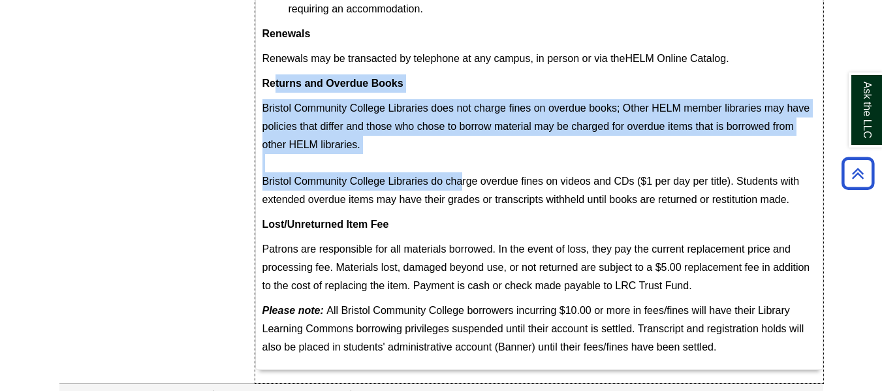
drag, startPoint x: 291, startPoint y: 84, endPoint x: 459, endPoint y: 177, distance: 192.6
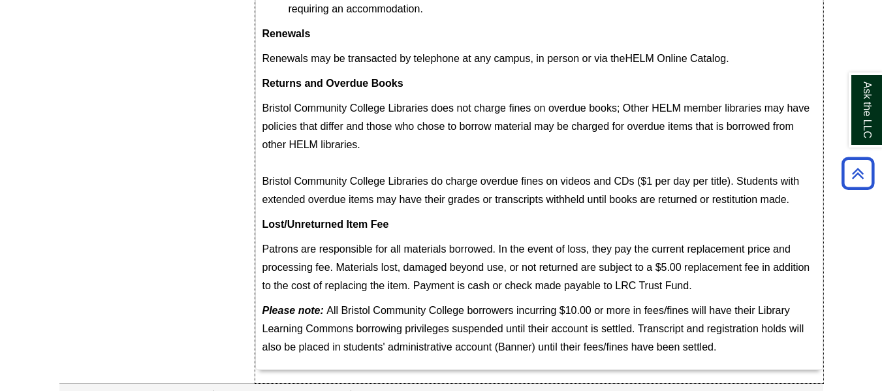
click at [466, 186] on span "Bristol Community College Libraries does not charge fines on overdue books; Oth…" at bounding box center [536, 154] width 548 height 103
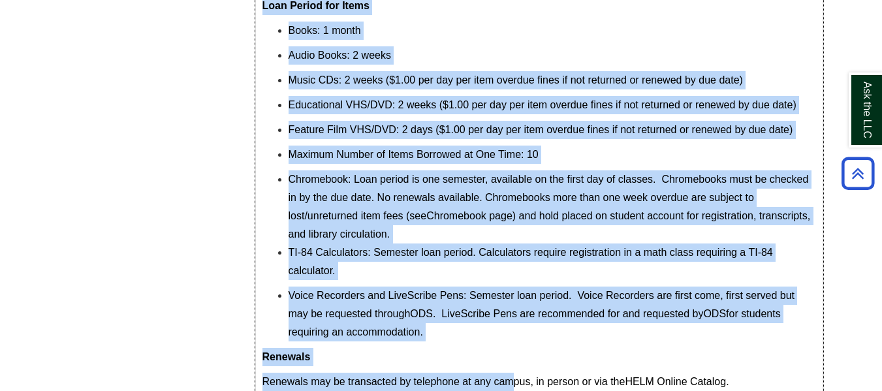
scroll to position [652, 0]
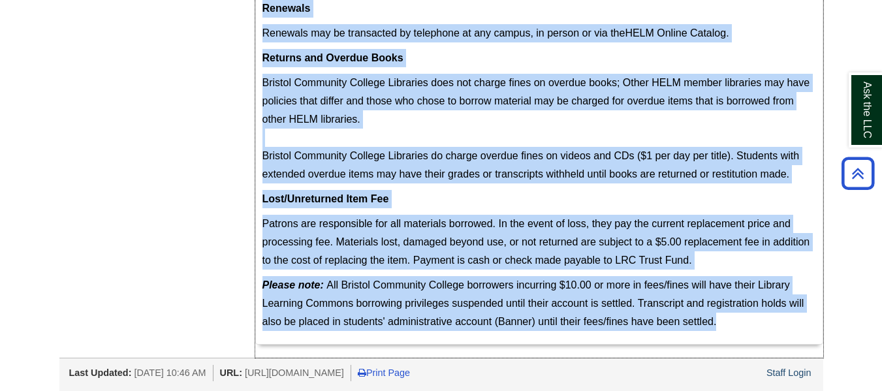
drag, startPoint x: 264, startPoint y: 55, endPoint x: 737, endPoint y: 328, distance: 546.1
click at [644, 300] on span "Please note: All Bristol Community College borrowers incurring $10.00 or more i…" at bounding box center [533, 303] width 542 height 48
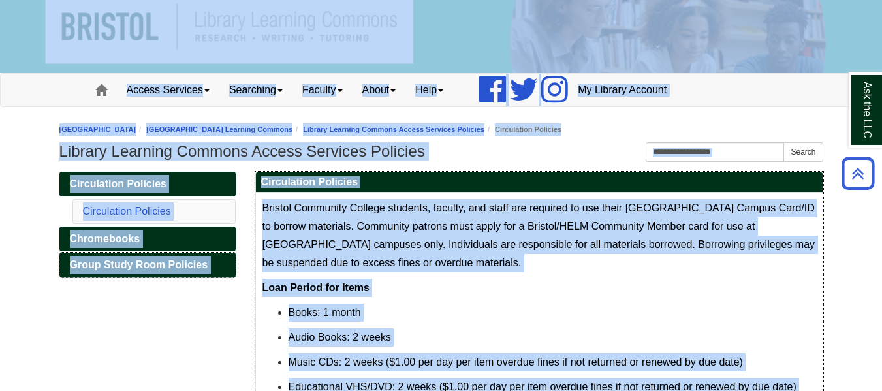
scroll to position [0, 0]
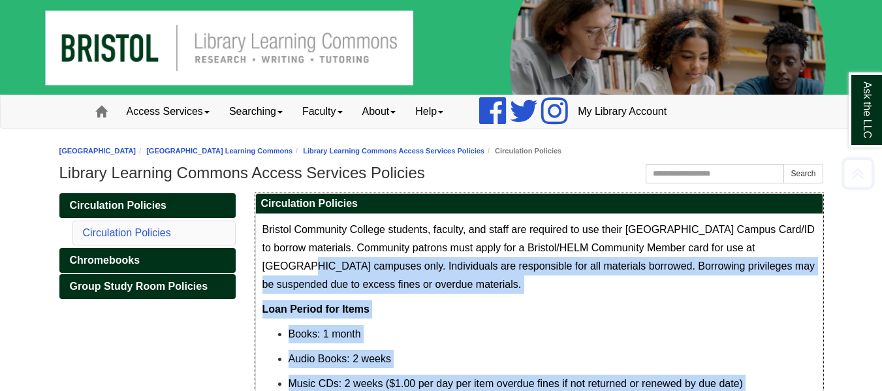
drag, startPoint x: 746, startPoint y: 326, endPoint x: 262, endPoint y: 254, distance: 489.1
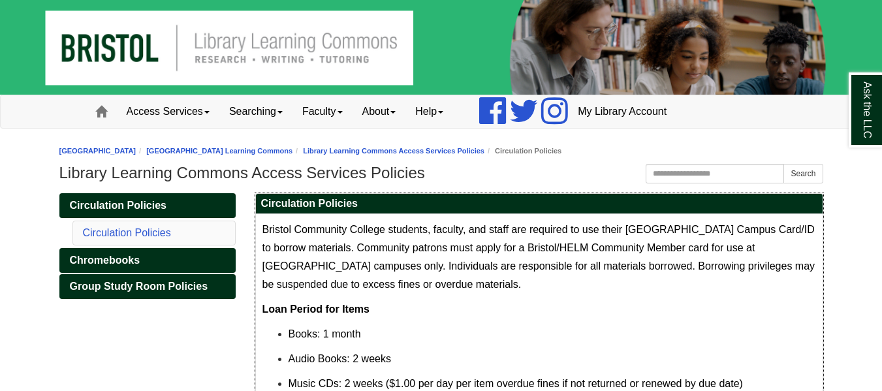
click at [266, 230] on span "Bristol Community College students, faculty, and staff are required to use thei…" at bounding box center [538, 257] width 553 height 66
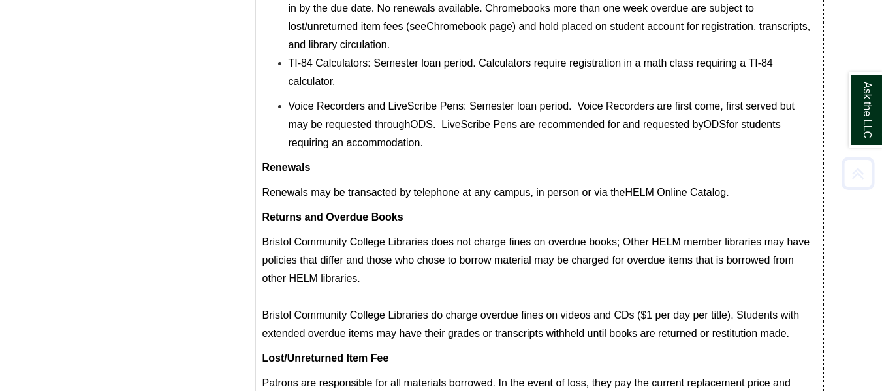
scroll to position [652, 0]
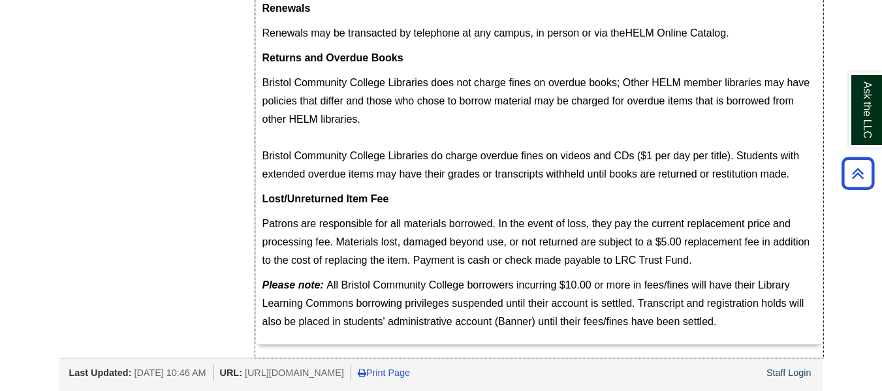
drag, startPoint x: 258, startPoint y: 194, endPoint x: 818, endPoint y: 321, distance: 574.5
copy div "Circulation Policies Bristol Community College students, faculty, and staff are…"
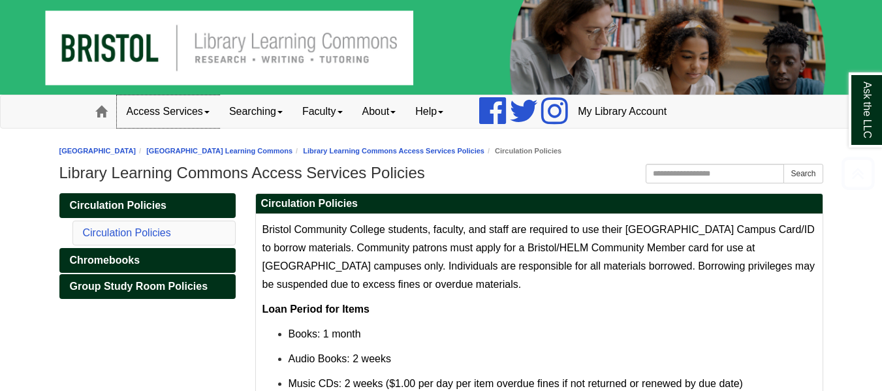
click at [176, 111] on link "Access Services" at bounding box center [168, 111] width 103 height 33
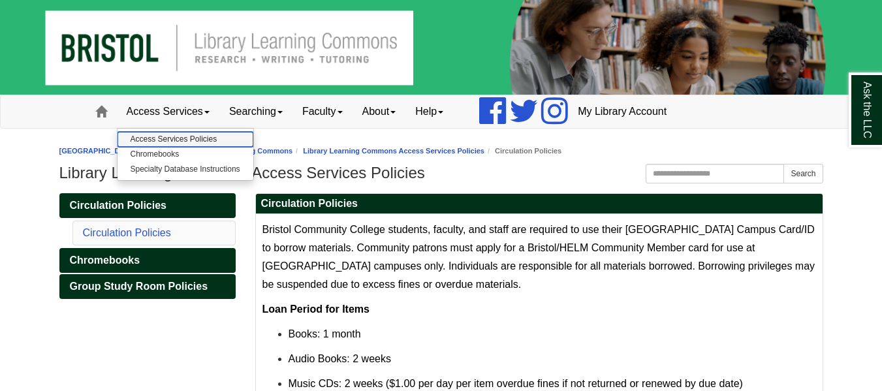
click at [180, 140] on link "Access Services Policies" at bounding box center [186, 139] width 136 height 15
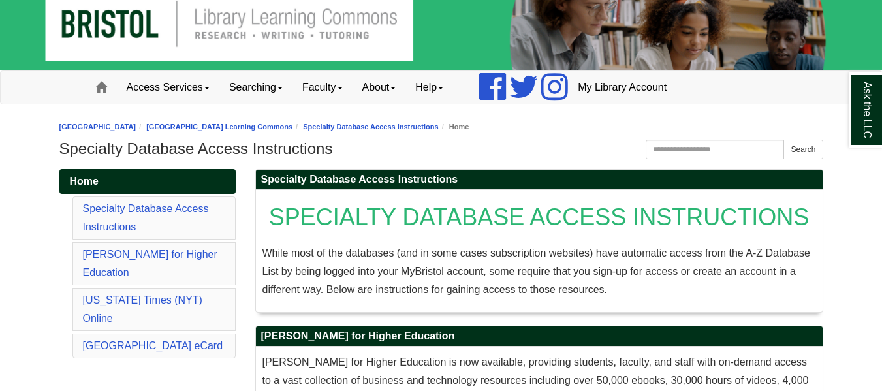
scroll to position [25, 0]
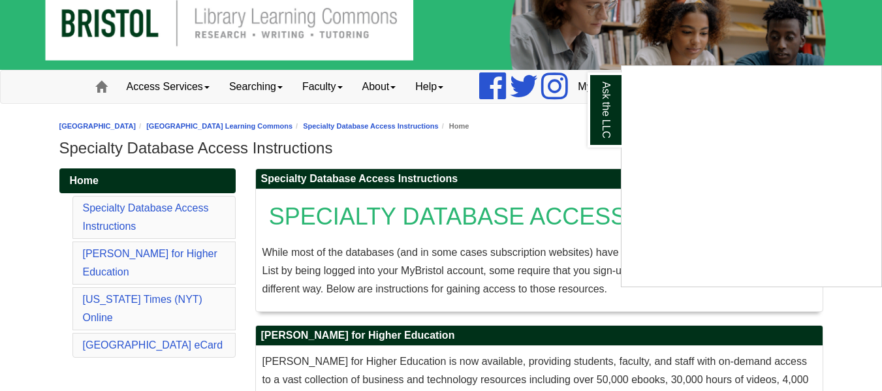
click at [283, 86] on div "Ask the LLC" at bounding box center [441, 195] width 882 height 391
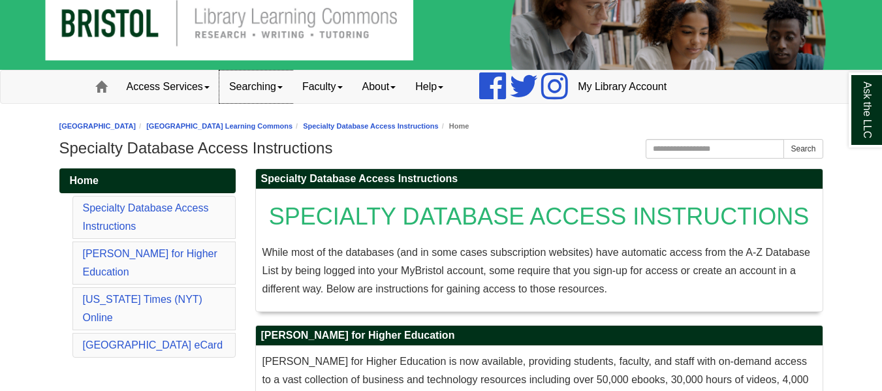
click at [283, 88] on span at bounding box center [279, 87] width 5 height 3
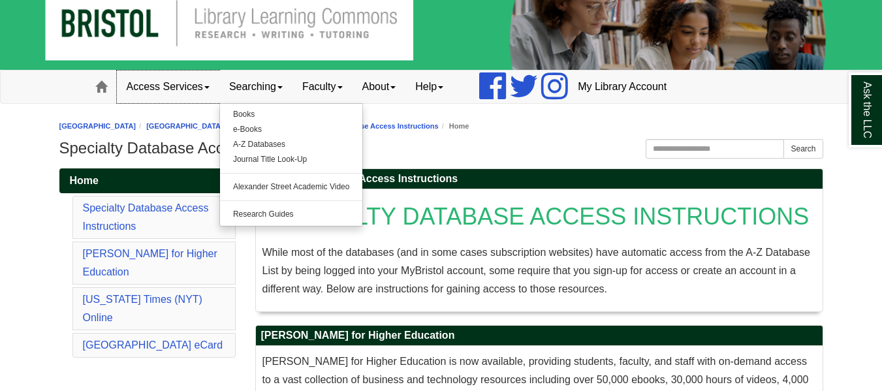
click at [210, 83] on link "Access Services" at bounding box center [168, 87] width 103 height 33
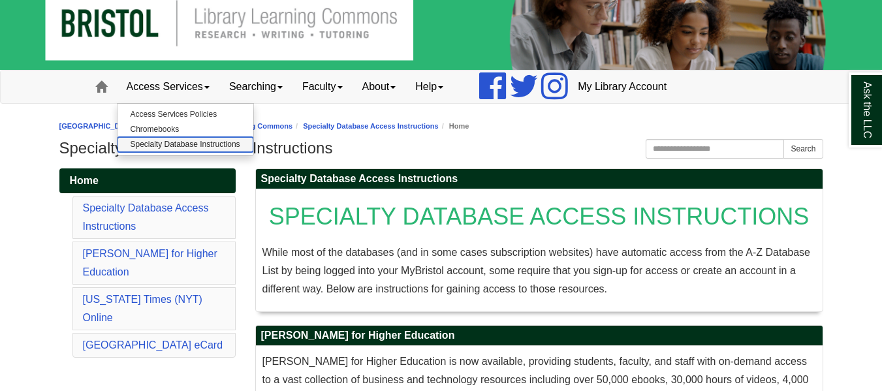
click at [199, 144] on link "Specialty Database Instructions" at bounding box center [186, 144] width 136 height 15
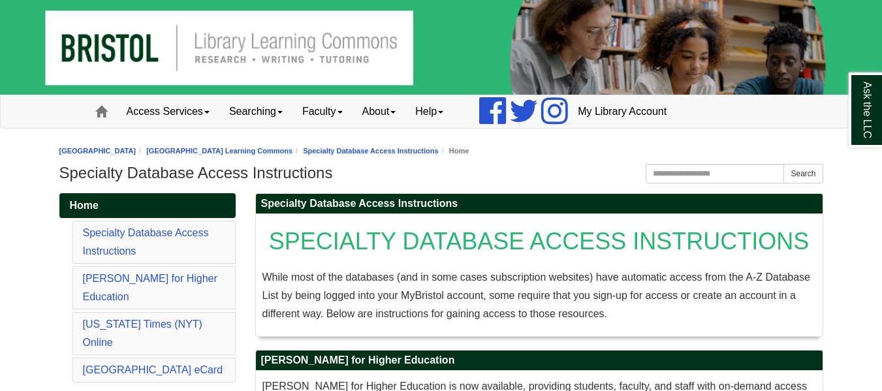
click at [148, 242] on li "Specialty Database Access Instructions" at bounding box center [153, 242] width 163 height 43
click at [146, 236] on link "Specialty Database Access Instructions" at bounding box center [146, 241] width 126 height 29
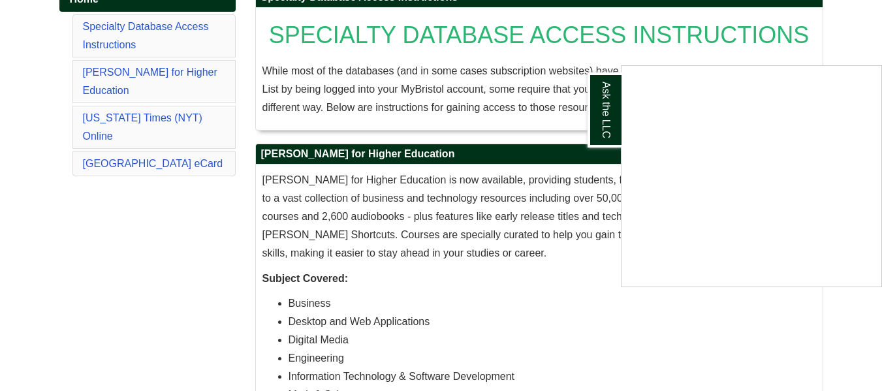
scroll to position [206, 0]
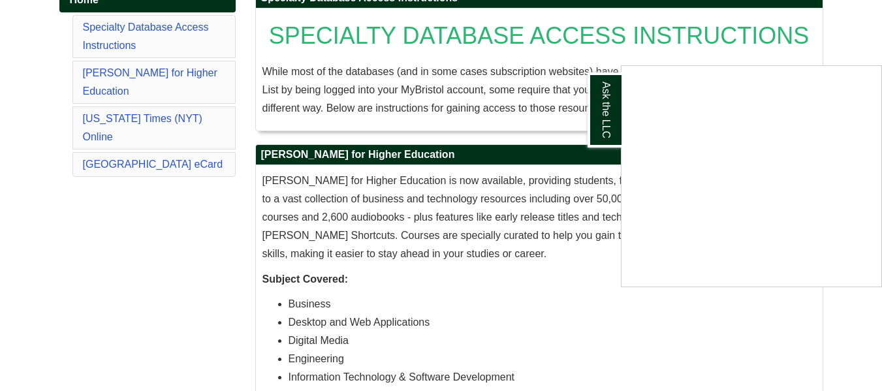
click at [505, 233] on div "Ask the LLC" at bounding box center [441, 195] width 882 height 391
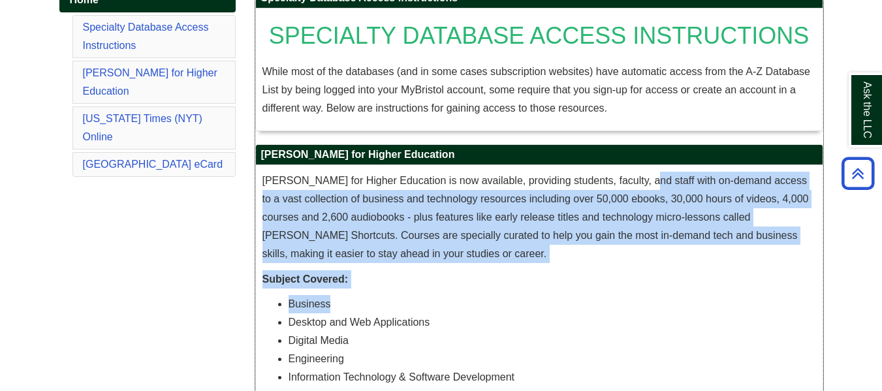
drag, startPoint x: 633, startPoint y: 176, endPoint x: 774, endPoint y: 297, distance: 185.7
click at [657, 260] on p "O’Reilly for Higher Education is now available, providing students, faculty, an…" at bounding box center [539, 217] width 554 height 91
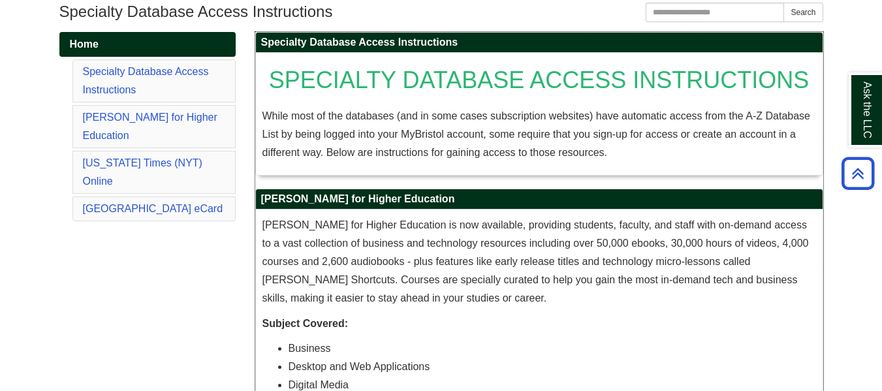
scroll to position [0, 0]
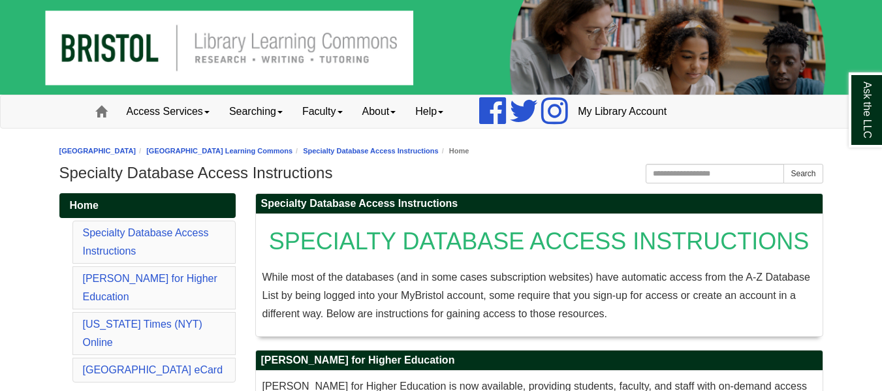
click at [180, 262] on li "Specialty Database Access Instructions" at bounding box center [153, 242] width 163 height 43
click at [172, 251] on li "Specialty Database Access Instructions" at bounding box center [153, 242] width 163 height 43
click at [157, 239] on li "Specialty Database Access Instructions" at bounding box center [153, 242] width 163 height 43
click at [140, 229] on link "Specialty Database Access Instructions" at bounding box center [146, 241] width 126 height 29
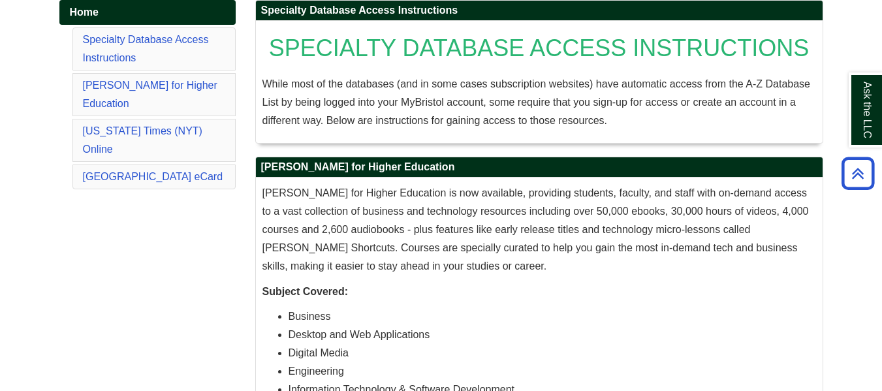
click at [146, 78] on li "O'Reilly for Higher Education" at bounding box center [153, 94] width 163 height 43
click at [163, 83] on link "O'Reilly for Higher Education" at bounding box center [150, 94] width 134 height 29
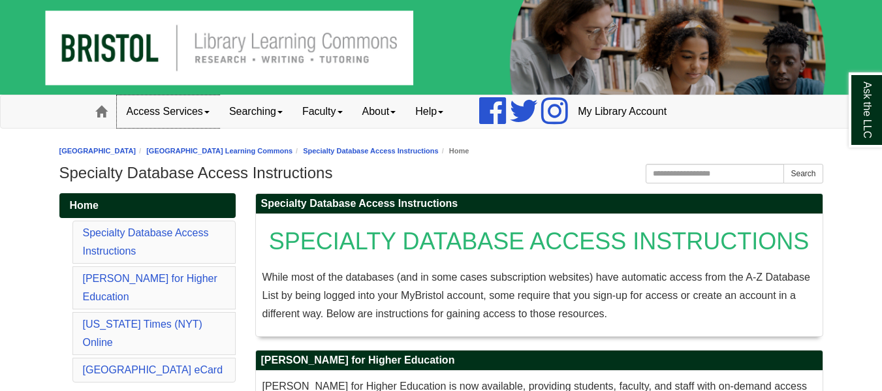
click at [219, 116] on link "Access Services" at bounding box center [168, 111] width 103 height 33
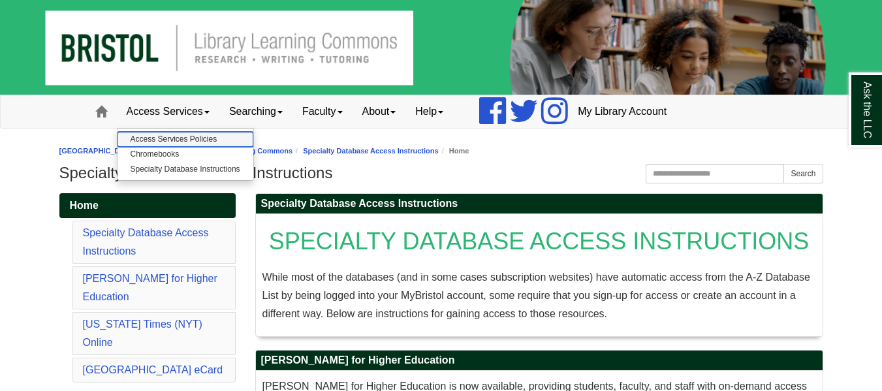
click at [199, 136] on link "Access Services Policies" at bounding box center [186, 139] width 136 height 15
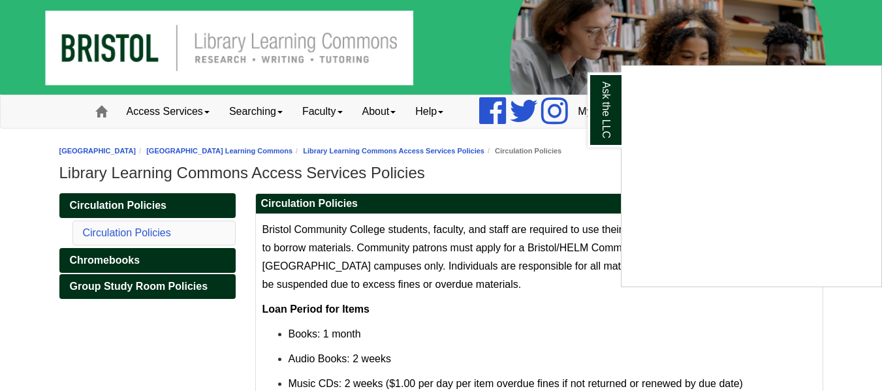
click at [210, 112] on div "Ask the LLC" at bounding box center [441, 195] width 882 height 391
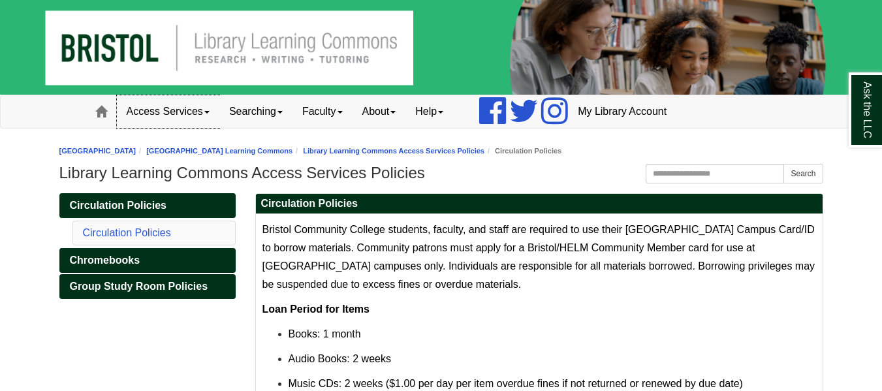
click at [187, 113] on link "Access Services" at bounding box center [168, 111] width 103 height 33
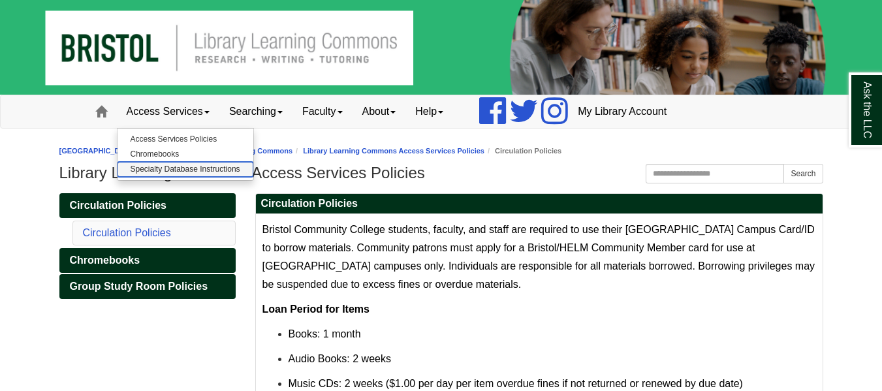
click at [191, 171] on link "Specialty Database Instructions" at bounding box center [186, 169] width 136 height 15
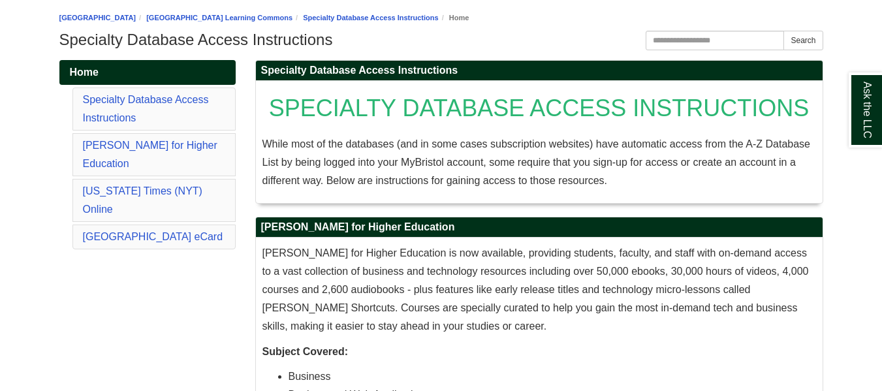
scroll to position [134, 0]
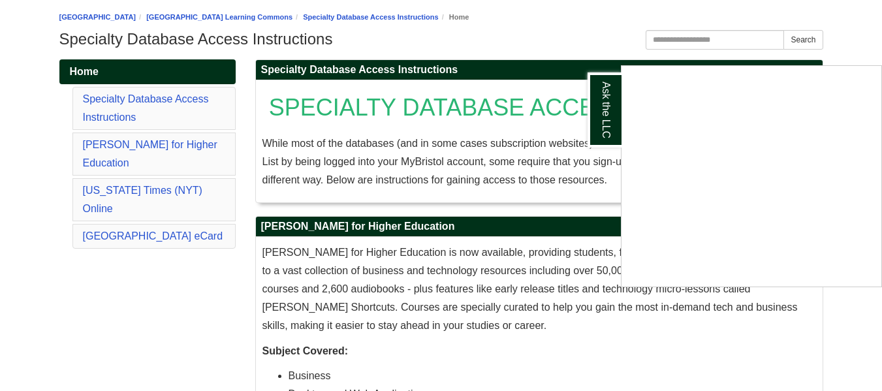
click at [590, 35] on div "Ask the LLC" at bounding box center [441, 195] width 882 height 391
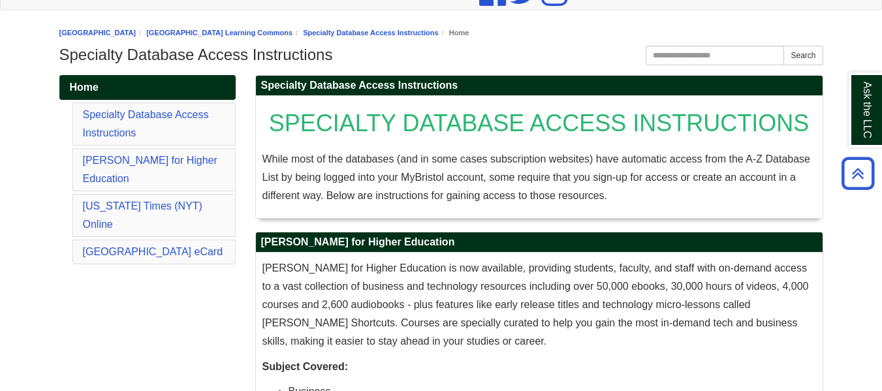
scroll to position [0, 0]
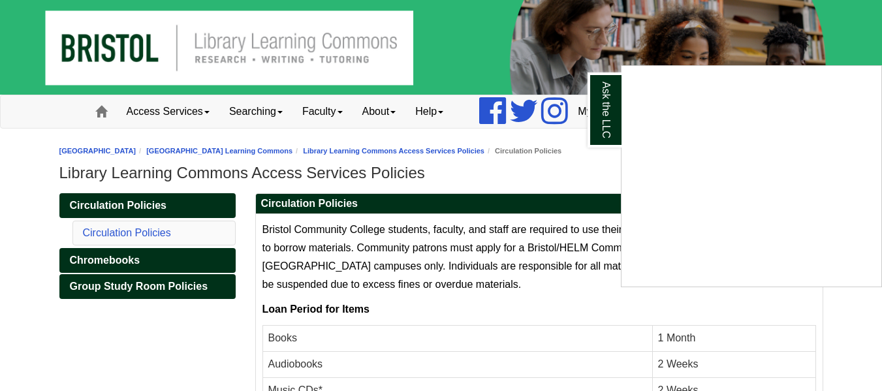
scroll to position [196, 0]
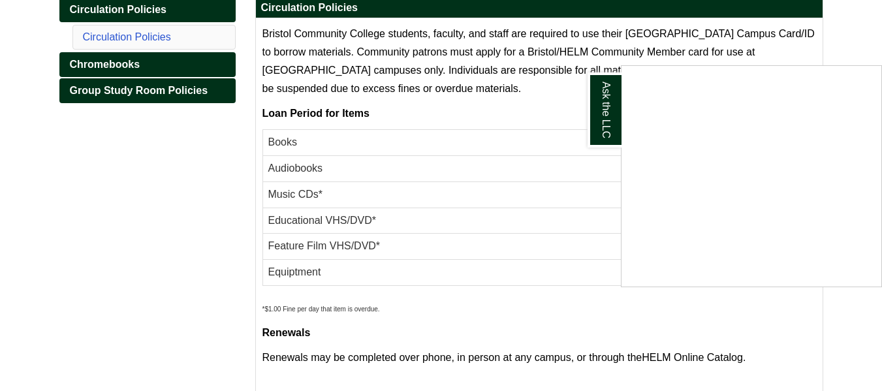
click at [126, 69] on div "Ask the LLC" at bounding box center [441, 195] width 882 height 391
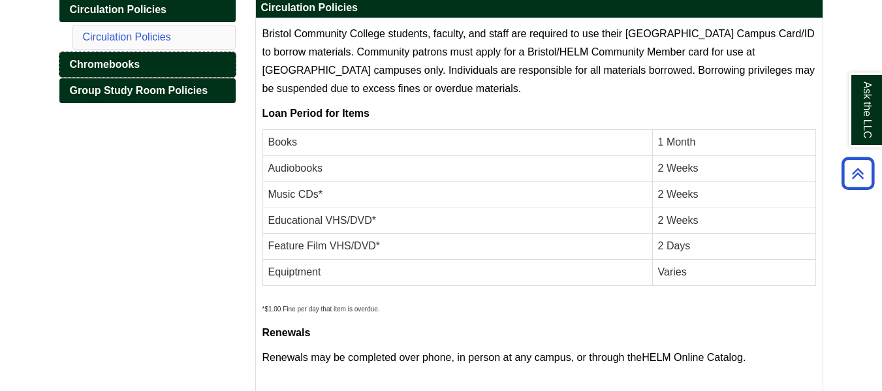
click at [123, 62] on span "Chromebooks" at bounding box center [105, 64] width 71 height 11
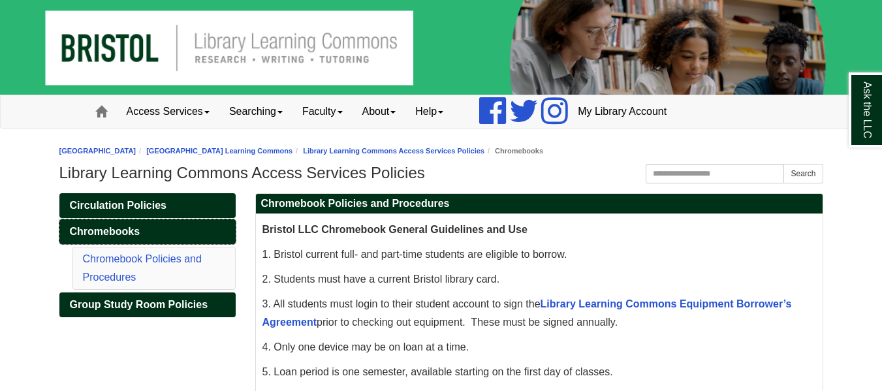
scroll to position [26, 0]
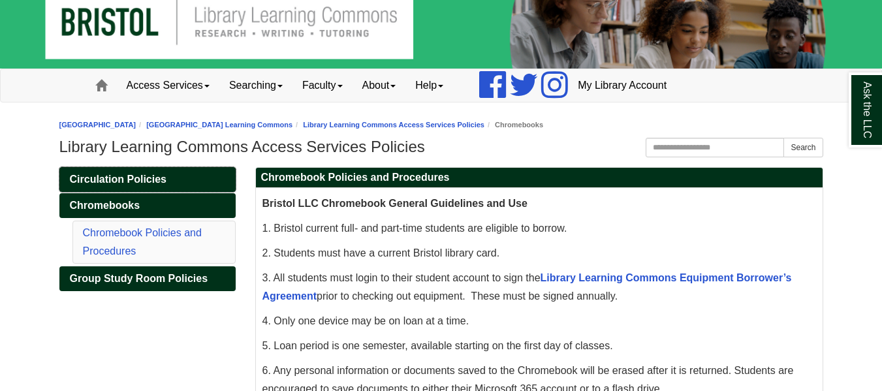
click at [131, 191] on link "Circulation Policies" at bounding box center [147, 179] width 176 height 25
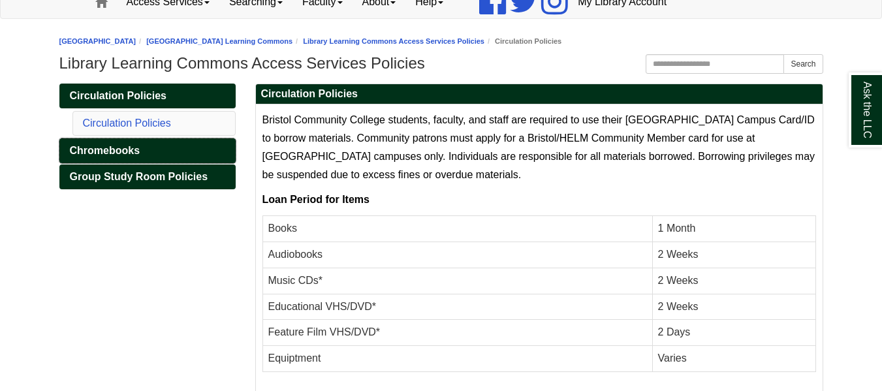
scroll to position [136, 0]
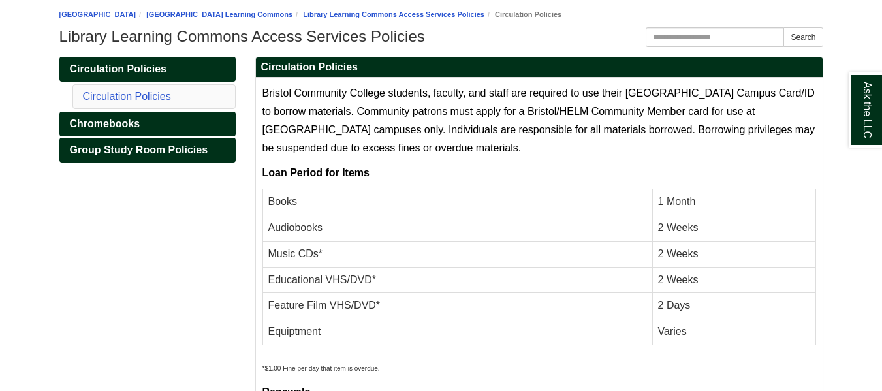
click at [167, 164] on div "Circulation Policies Circulation Policies Chromebooks Group Study Room Policies" at bounding box center [148, 126] width 196 height 138
click at [162, 150] on span "Group Study Room Policies" at bounding box center [139, 149] width 138 height 11
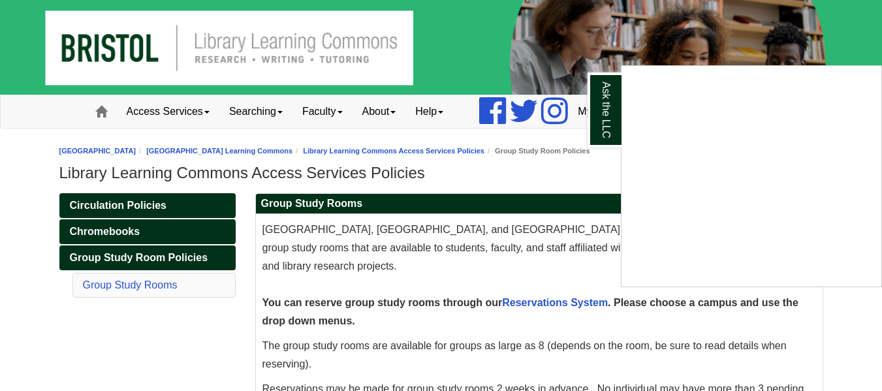
click at [214, 114] on div "Ask the LLC" at bounding box center [441, 195] width 882 height 391
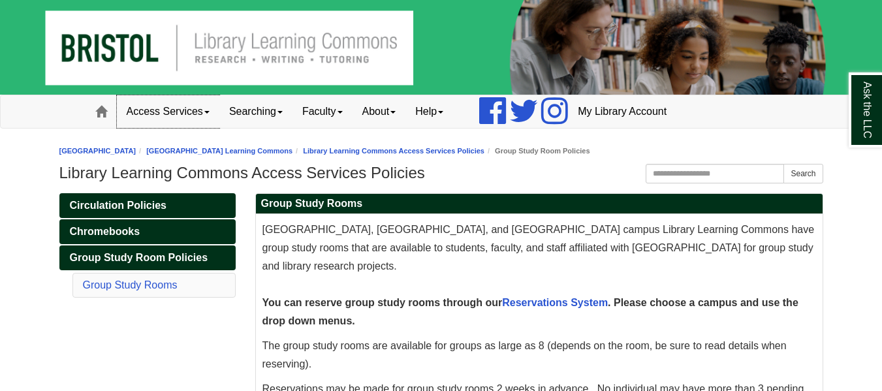
click at [210, 111] on span at bounding box center [206, 112] width 5 height 3
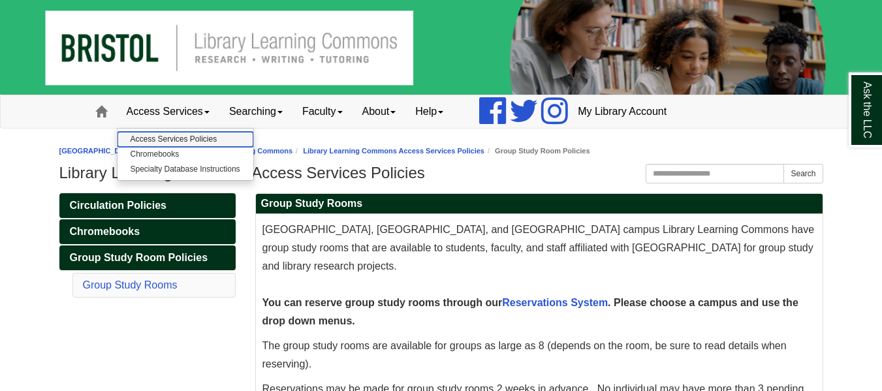
click at [177, 142] on link "Access Services Policies" at bounding box center [186, 139] width 136 height 15
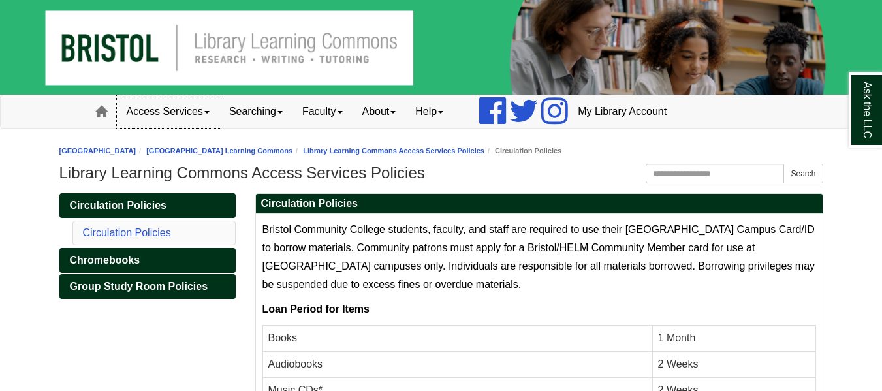
click at [187, 121] on link "Access Services" at bounding box center [168, 111] width 103 height 33
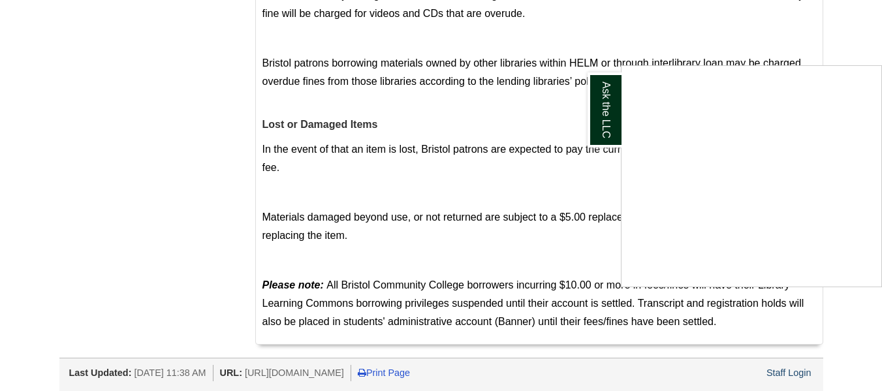
scroll to position [274, 0]
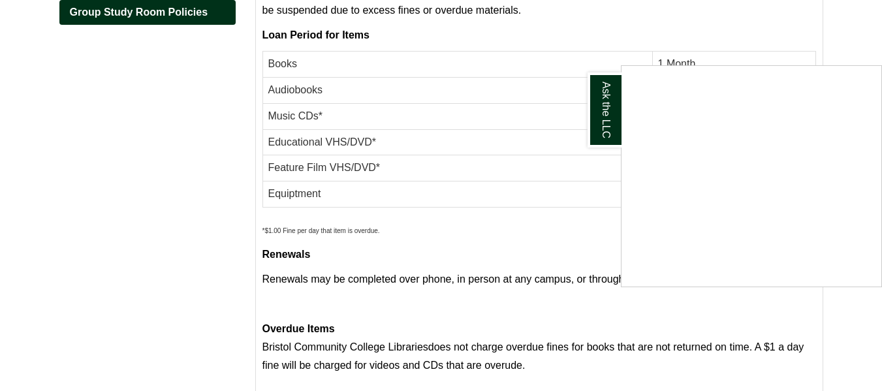
click at [842, 37] on div "Ask the LLC" at bounding box center [441, 195] width 882 height 391
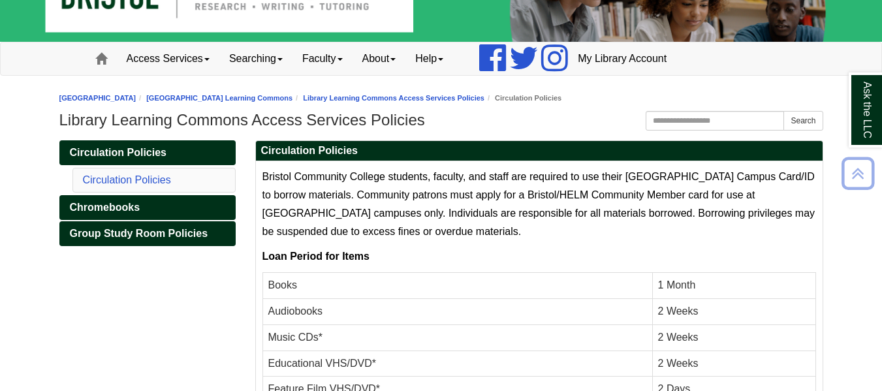
scroll to position [0, 0]
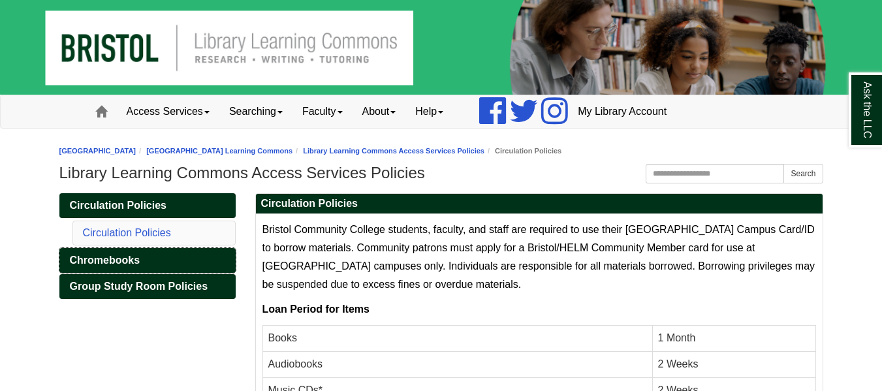
click at [130, 266] on link "Chromebooks" at bounding box center [147, 260] width 176 height 25
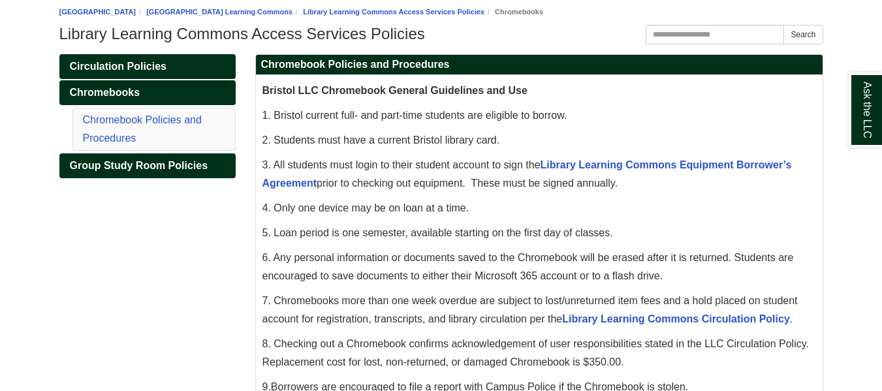
scroll to position [140, 0]
